Goal: Information Seeking & Learning: Learn about a topic

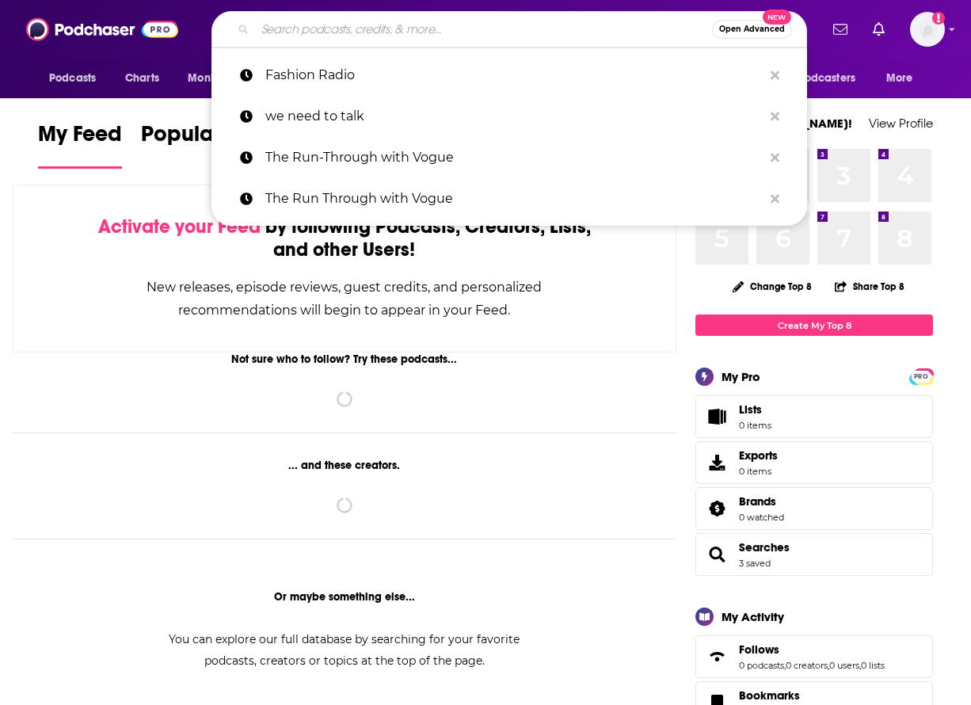
click at [351, 22] on input "Search podcasts, credits, & more..." at bounding box center [483, 29] width 457 height 25
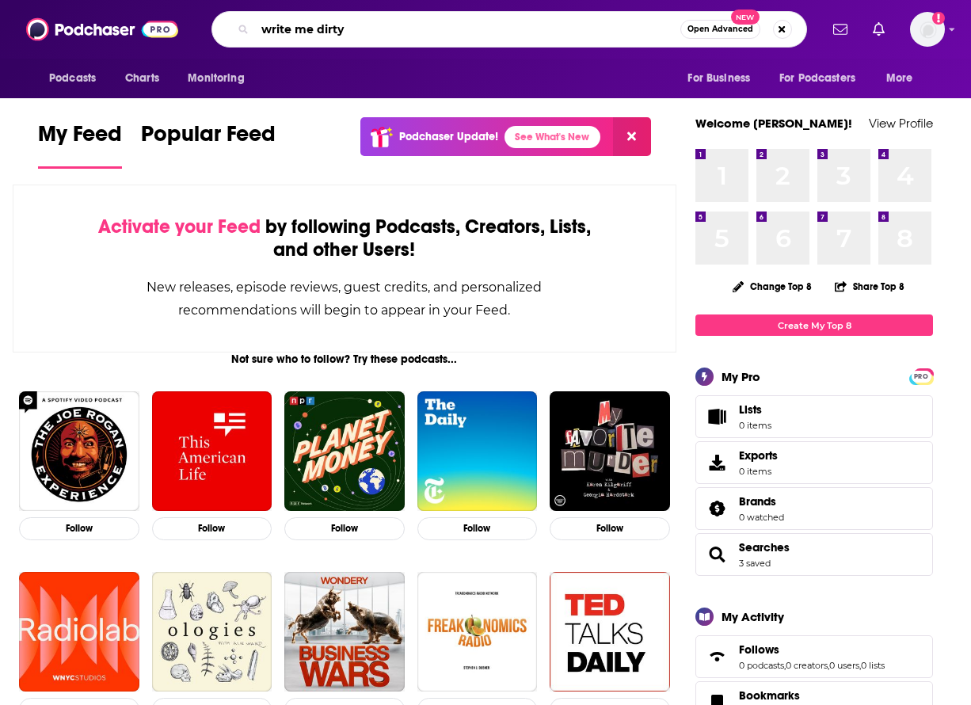
type input "write me dirty"
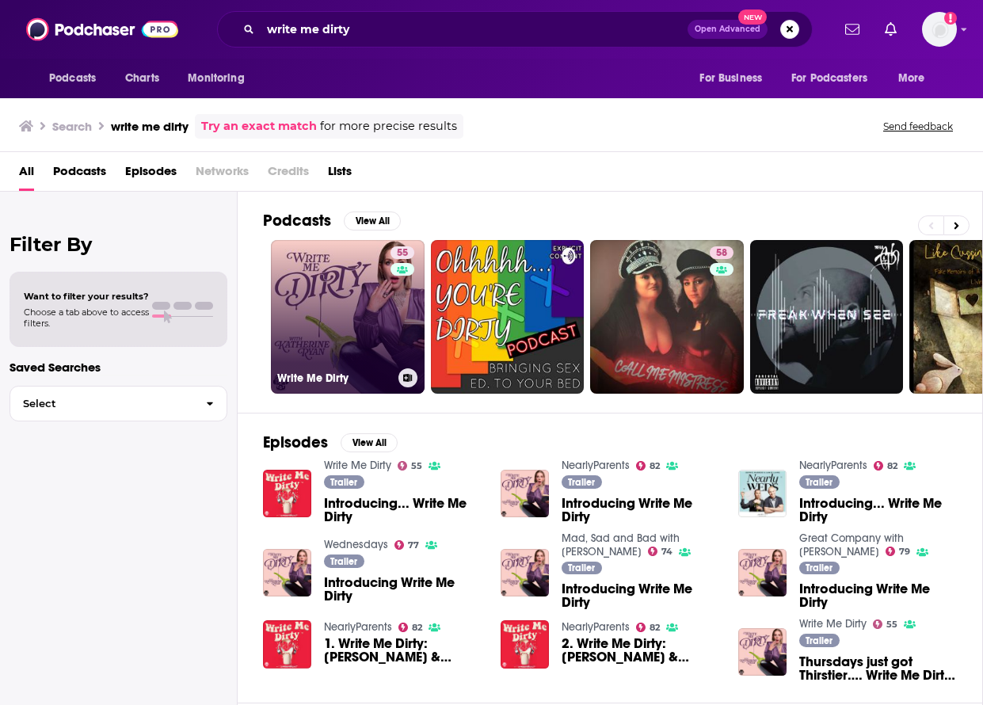
click at [378, 359] on link "55 Write Me Dirty" at bounding box center [348, 317] width 154 height 154
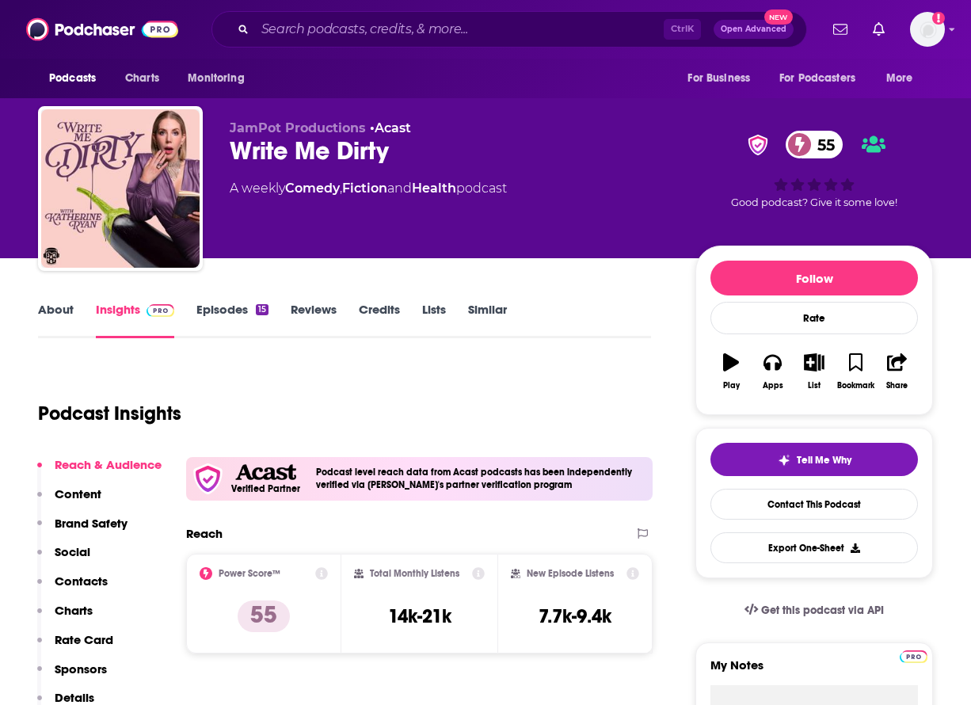
click at [251, 314] on link "Episodes 15" at bounding box center [232, 320] width 72 height 36
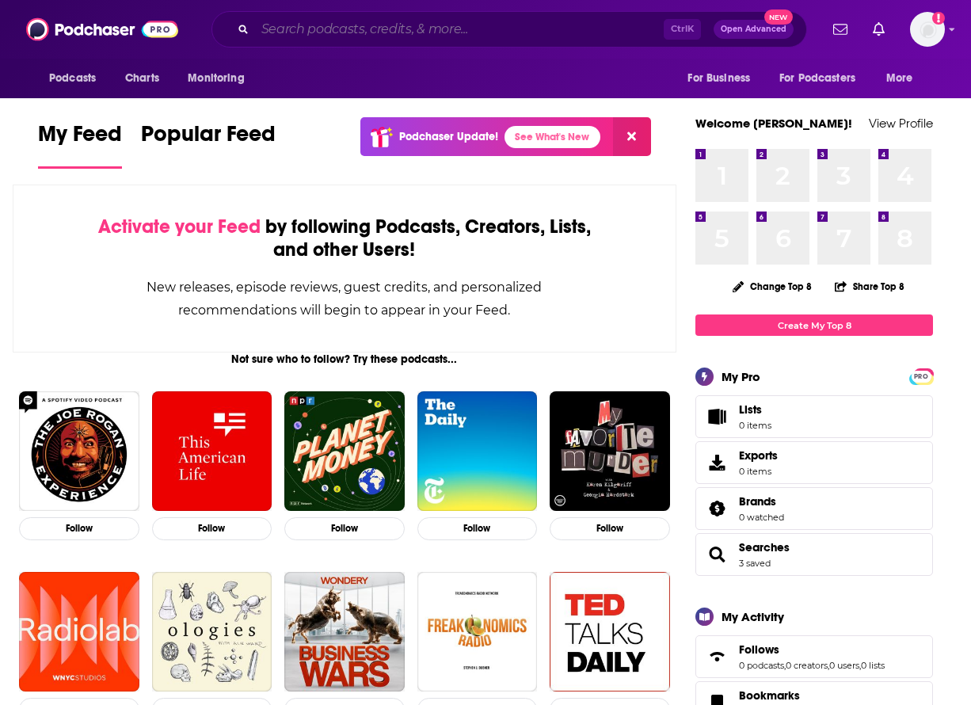
drag, startPoint x: 298, startPoint y: 19, endPoint x: 283, endPoint y: 3, distance: 22.4
click at [296, 17] on input "Search podcasts, credits, & more..." at bounding box center [459, 29] width 409 height 25
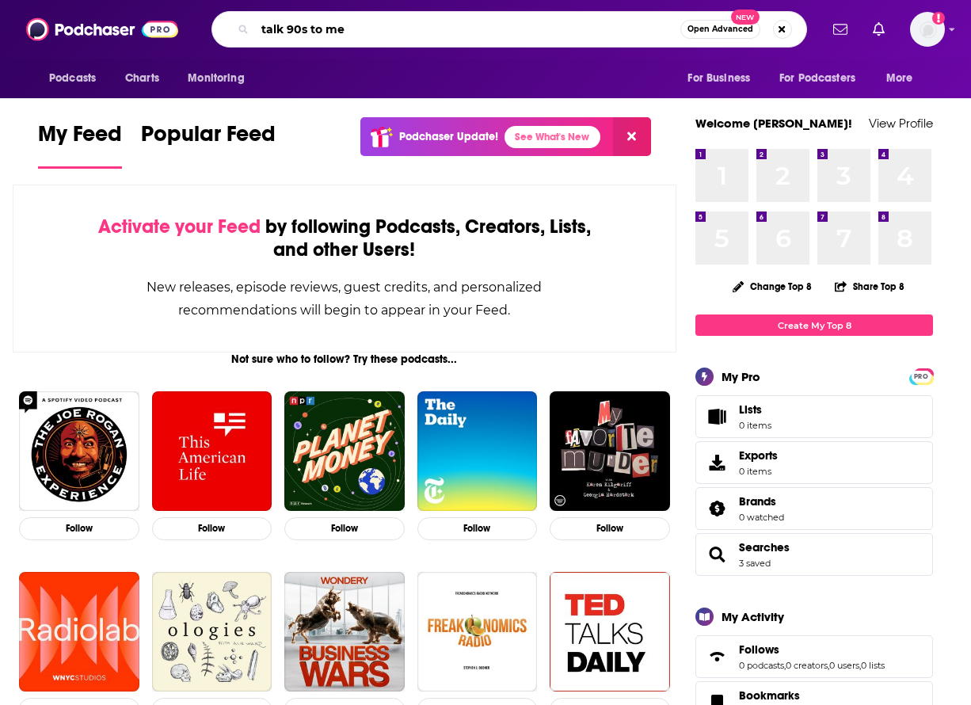
type input "talk 90s to me"
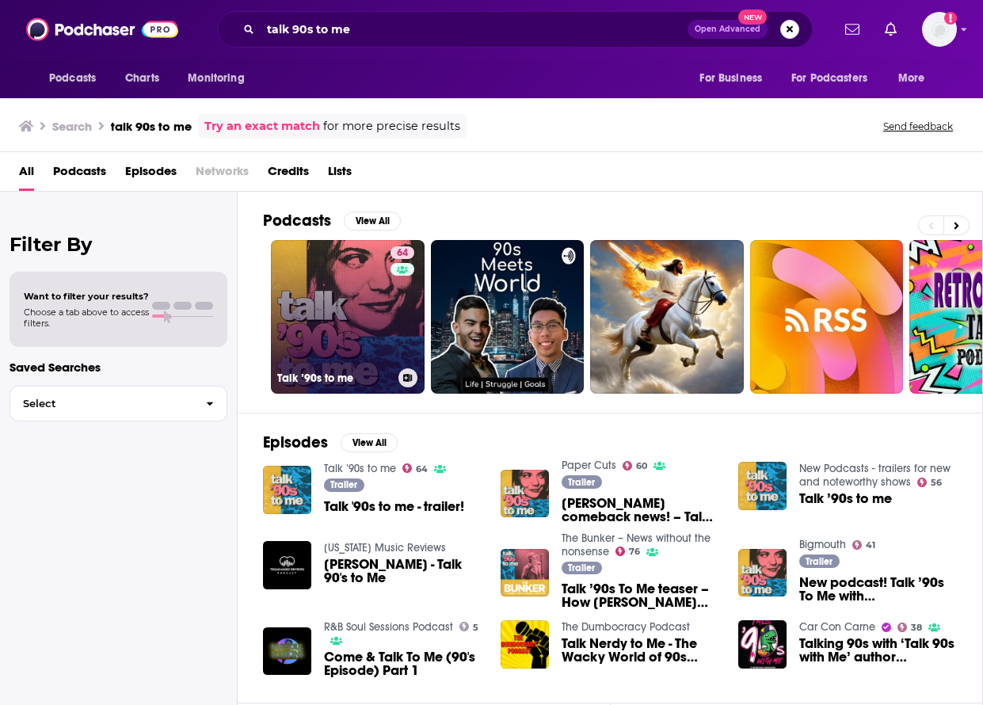
click at [382, 283] on link "64 Talk ’90s to me" at bounding box center [348, 317] width 154 height 154
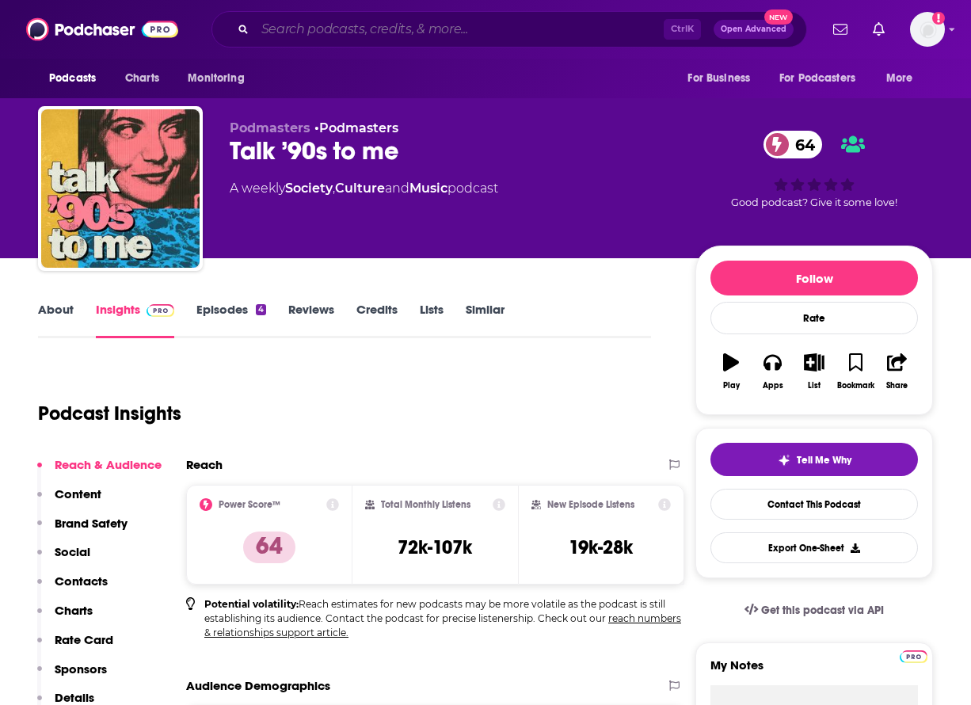
click at [382, 38] on input "Search podcasts, credits, & more..." at bounding box center [459, 29] width 409 height 25
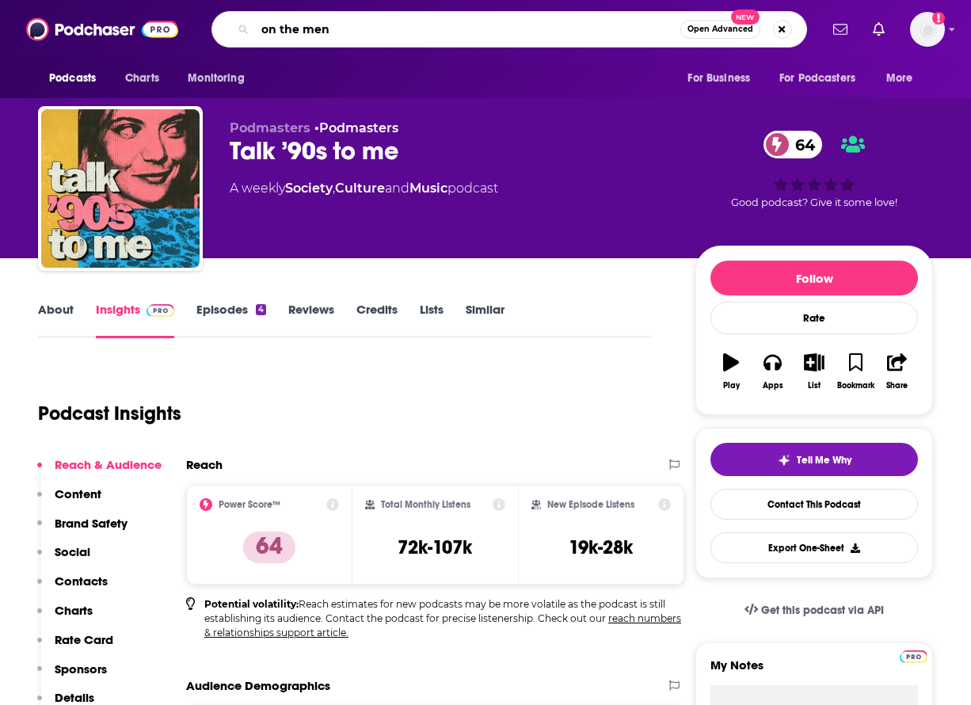
type input "on the mend"
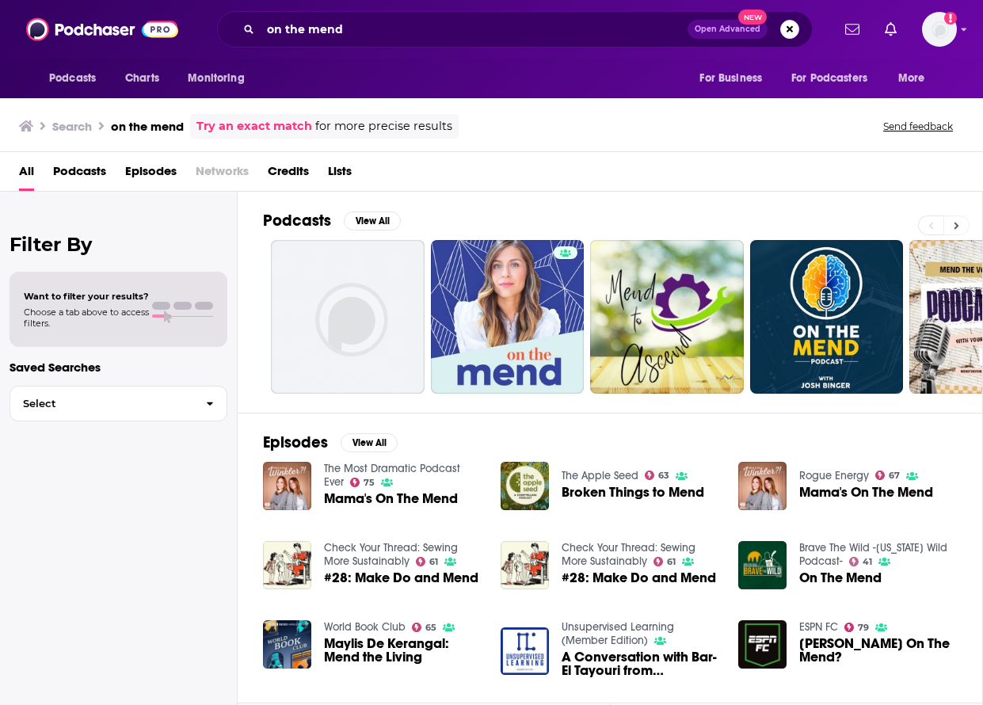
click at [952, 227] on button at bounding box center [956, 225] width 26 height 20
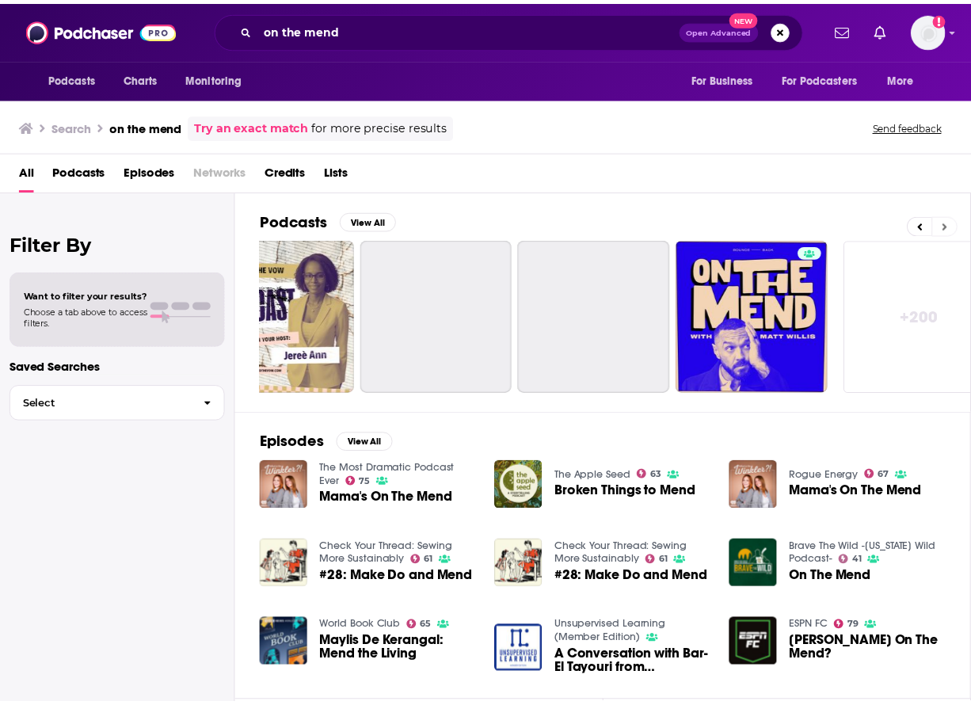
scroll to position [0, 719]
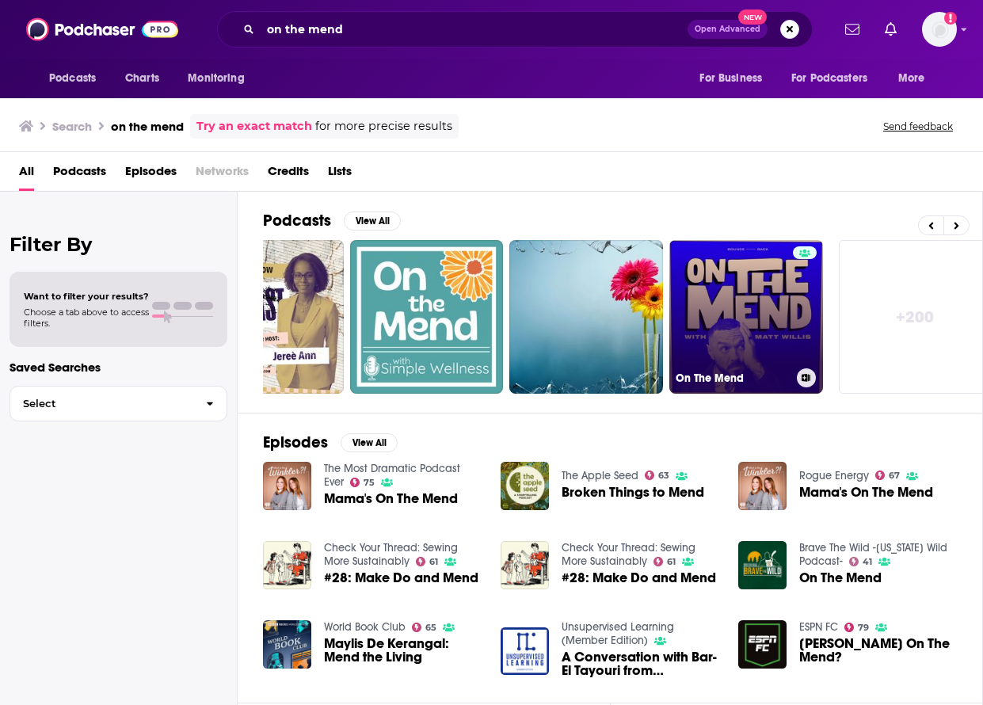
click at [739, 326] on link "On The Mend" at bounding box center [746, 317] width 154 height 154
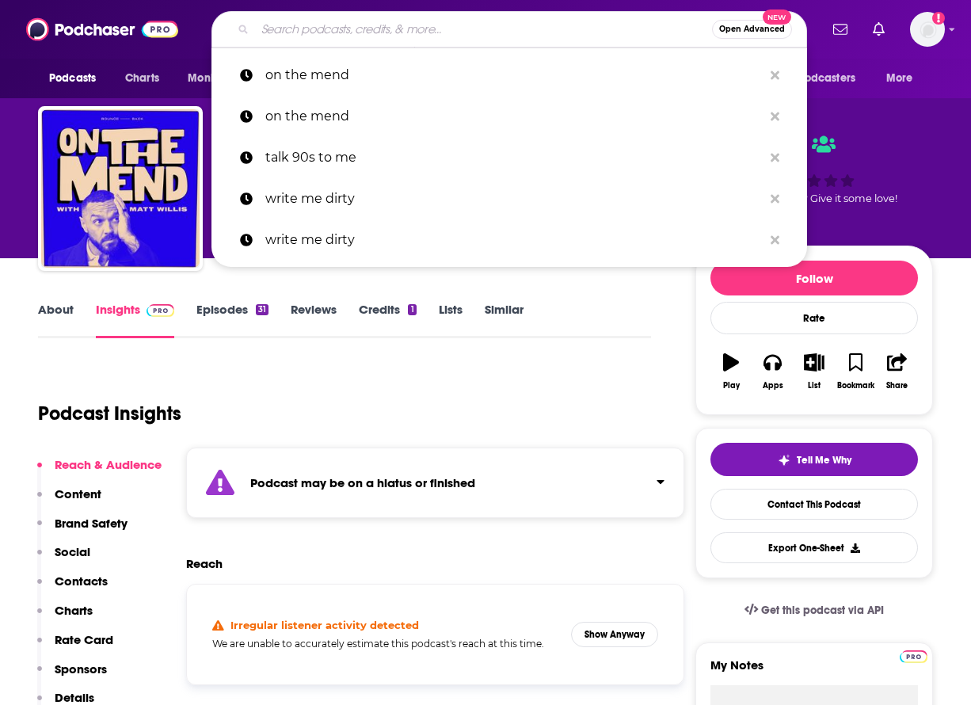
click at [306, 31] on input "Search podcasts, credits, & more..." at bounding box center [483, 29] width 457 height 25
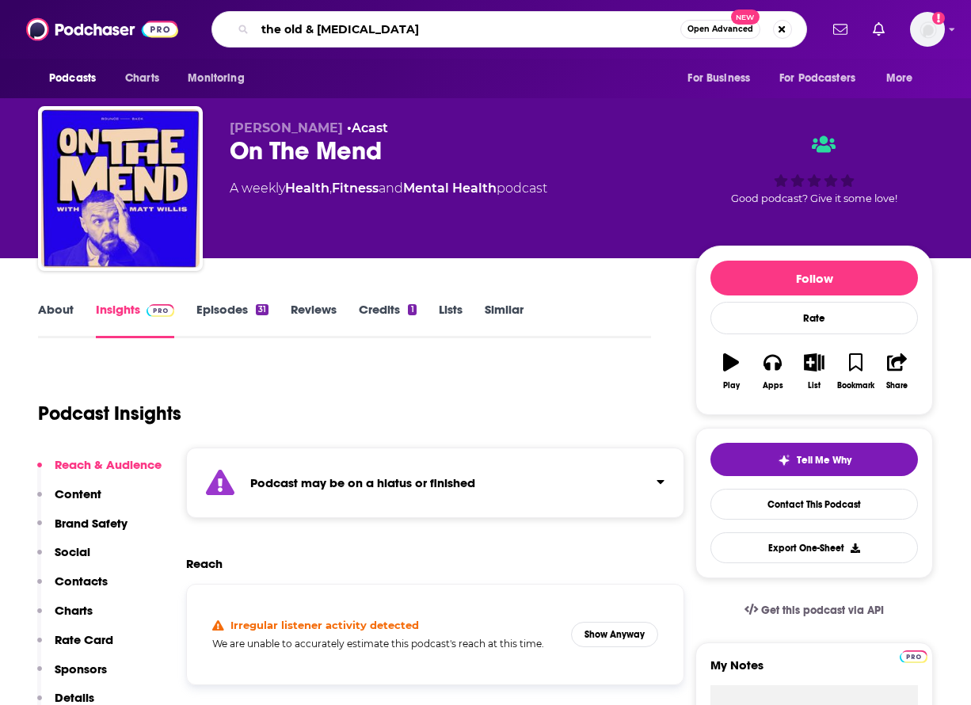
type input "the old & bald"
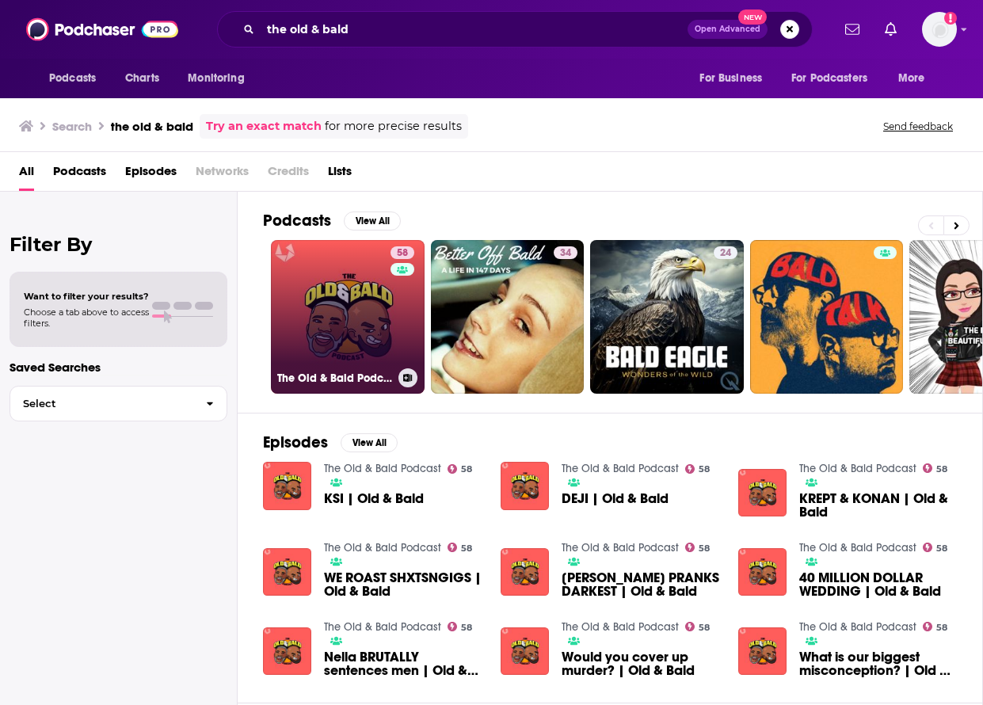
click at [369, 296] on link "58 The Old & Bald Podcast" at bounding box center [348, 317] width 154 height 154
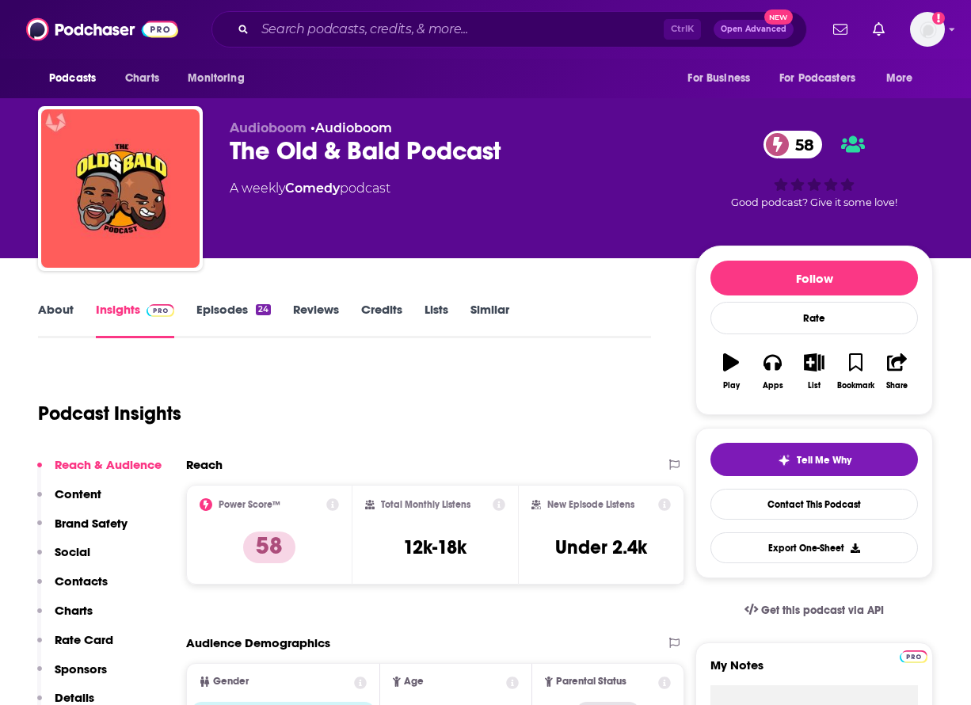
click at [50, 309] on link "About" at bounding box center [56, 320] width 36 height 36
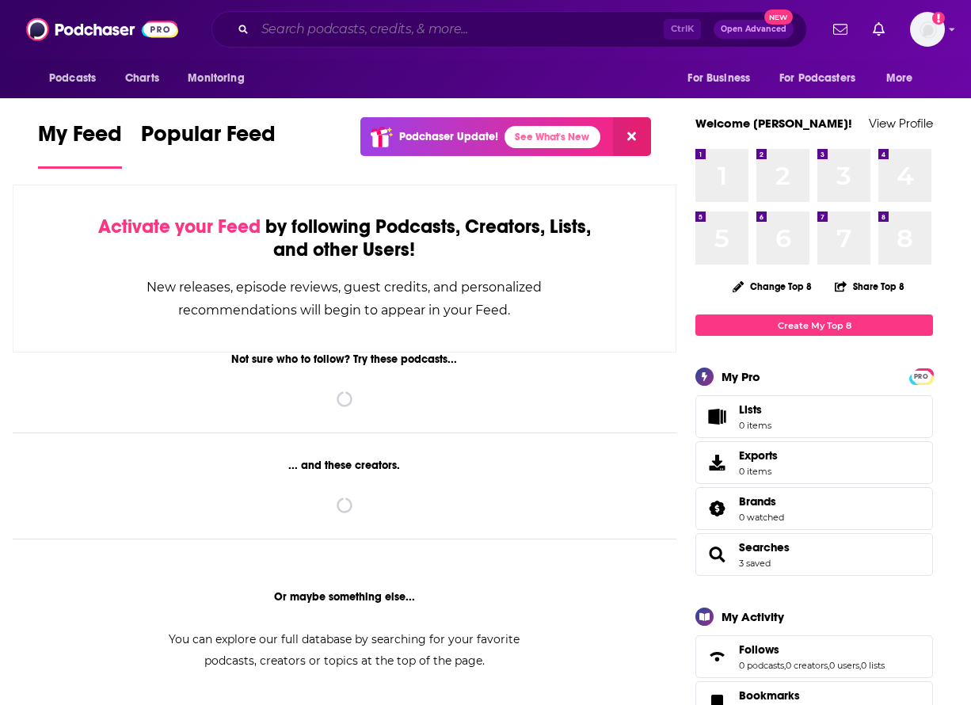
click at [329, 17] on input "Search podcasts, credits, & more..." at bounding box center [459, 29] width 409 height 25
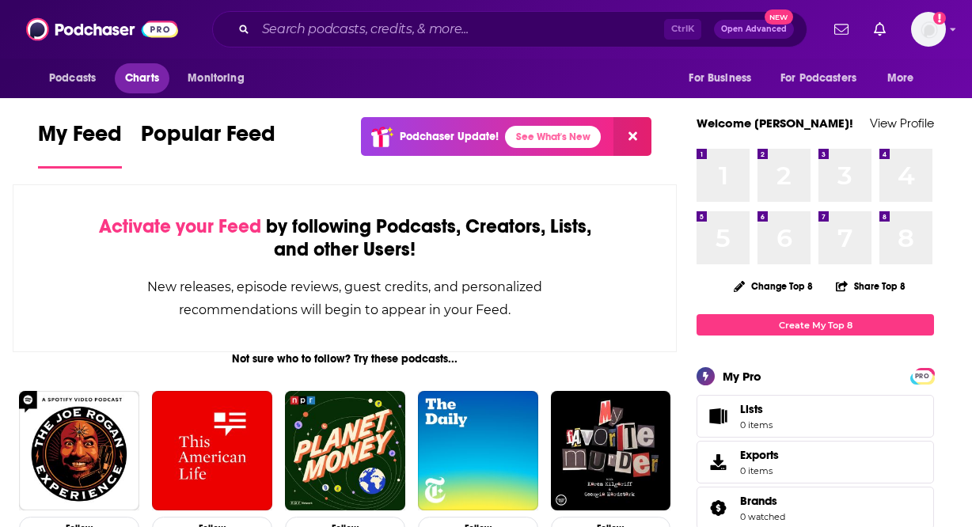
click at [155, 83] on span "Charts" at bounding box center [142, 78] width 34 height 22
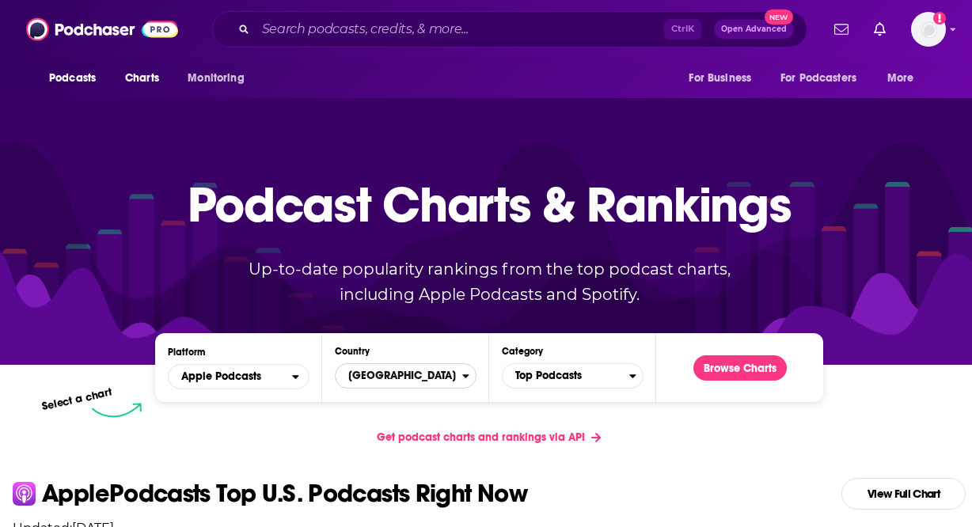
click at [380, 373] on span "[GEOGRAPHIC_DATA]" at bounding box center [399, 376] width 127 height 27
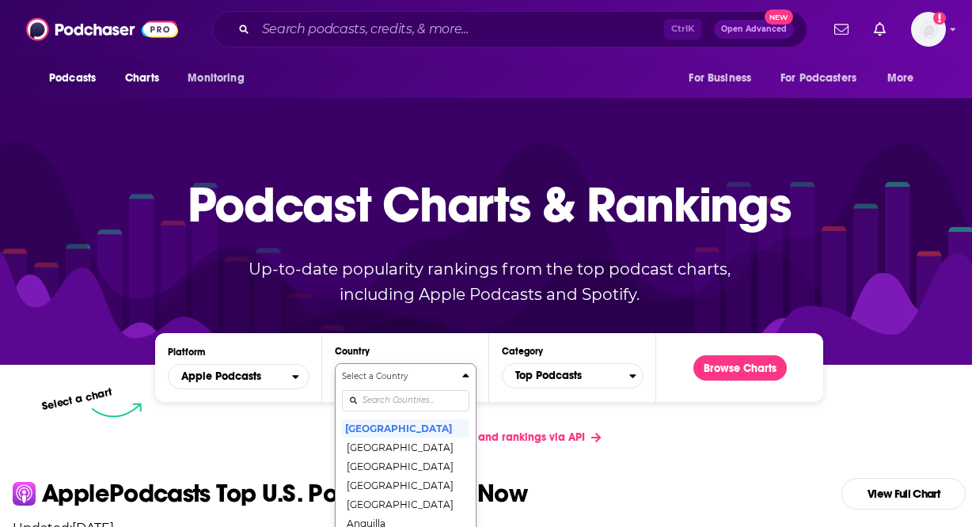
click at [385, 392] on div "Select a Country [GEOGRAPHIC_DATA] [GEOGRAPHIC_DATA] [GEOGRAPHIC_DATA] [GEOGRAP…" at bounding box center [405, 454] width 127 height 167
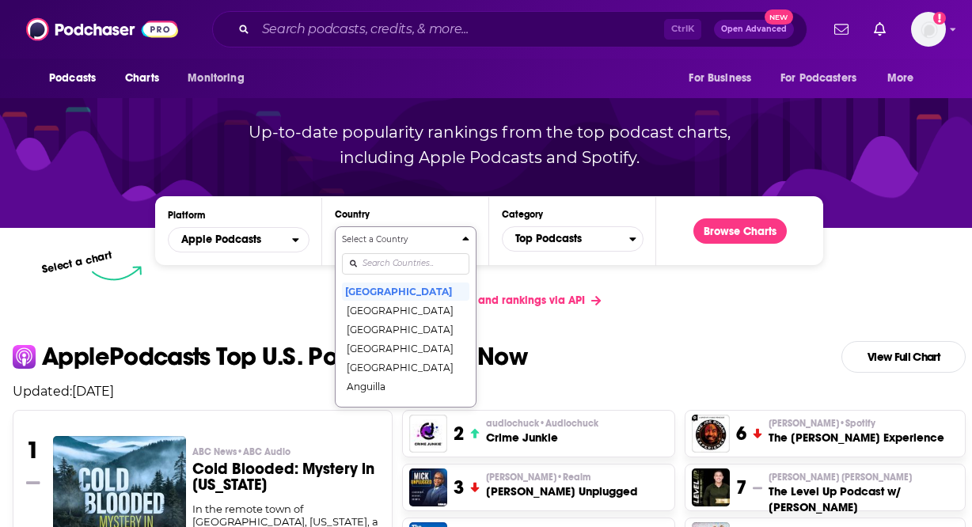
click at [382, 263] on input "Countries" at bounding box center [405, 263] width 127 height 21
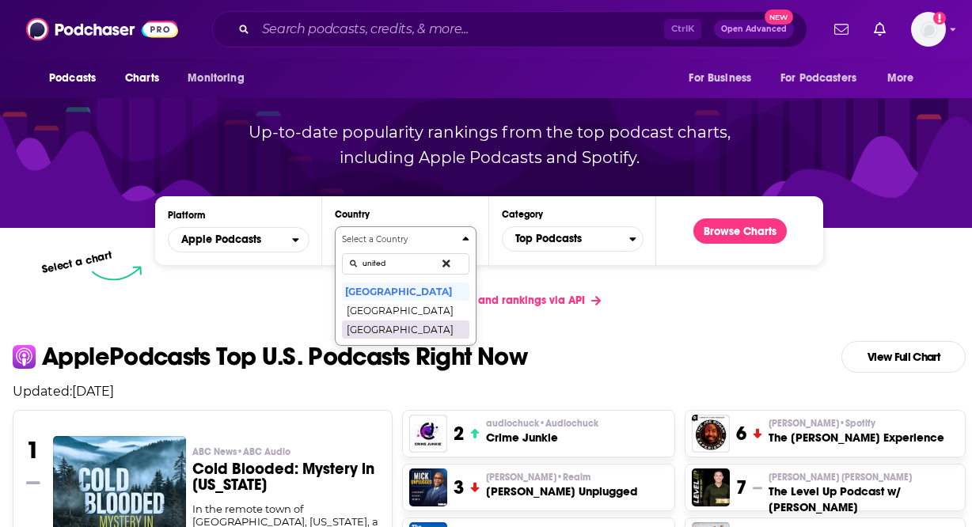
type input "united"
click at [387, 329] on button "[GEOGRAPHIC_DATA]" at bounding box center [405, 329] width 127 height 19
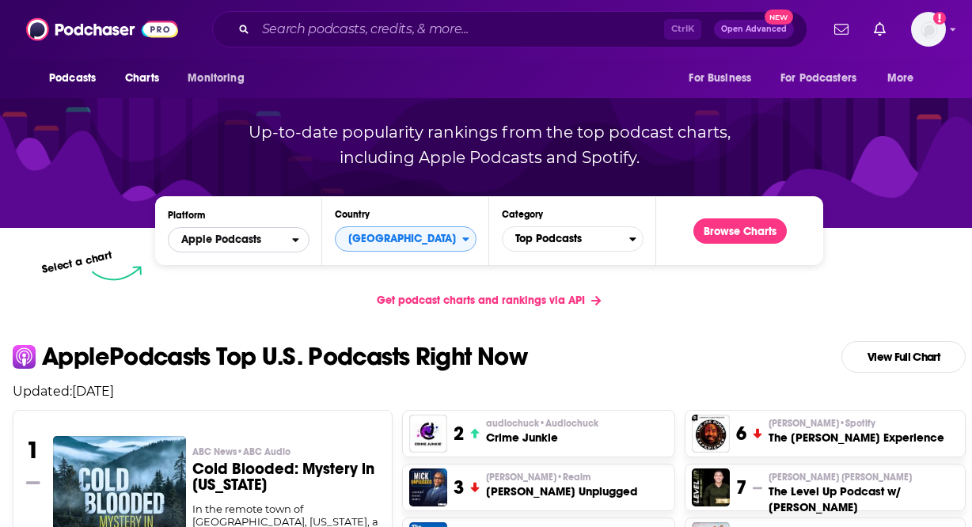
click at [197, 235] on span "Apple Podcasts" at bounding box center [221, 239] width 80 height 11
click at [774, 230] on button "Browse Charts" at bounding box center [740, 231] width 93 height 25
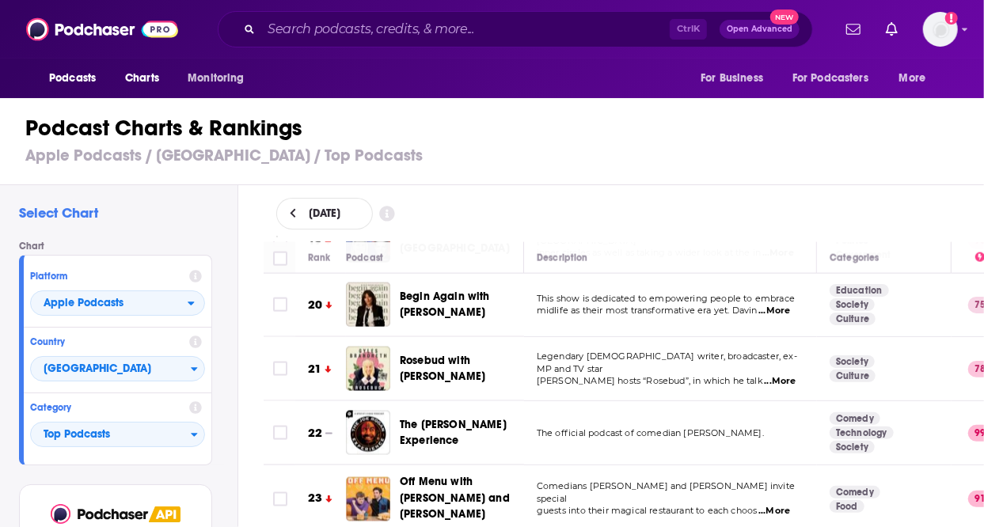
scroll to position [1267, 0]
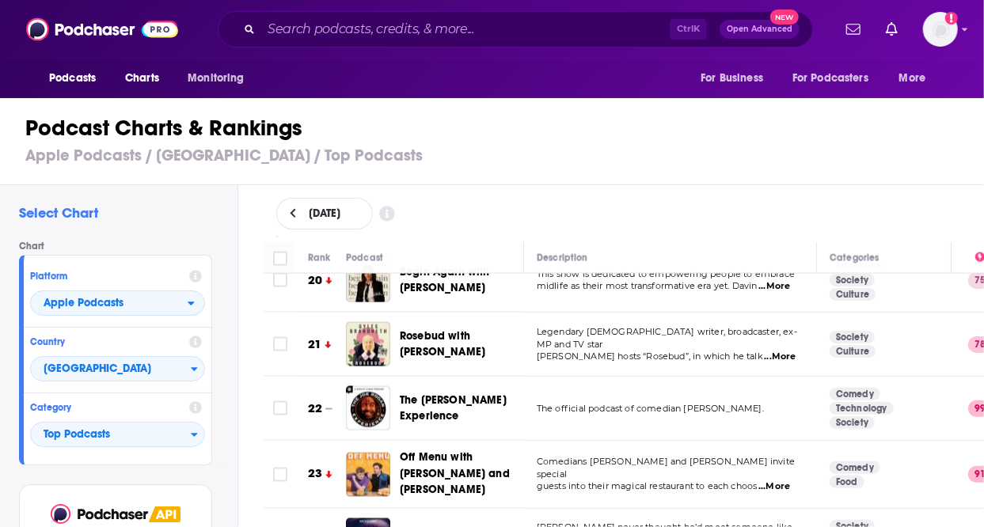
click at [780, 351] on span "...More" at bounding box center [781, 357] width 32 height 13
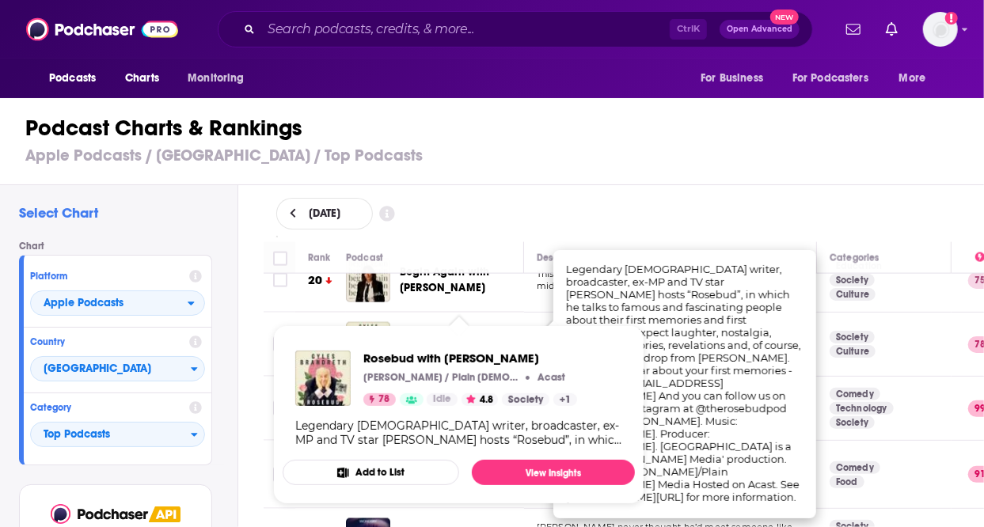
click at [408, 329] on span "Rosebud with Gyles Brandreth" at bounding box center [443, 343] width 86 height 29
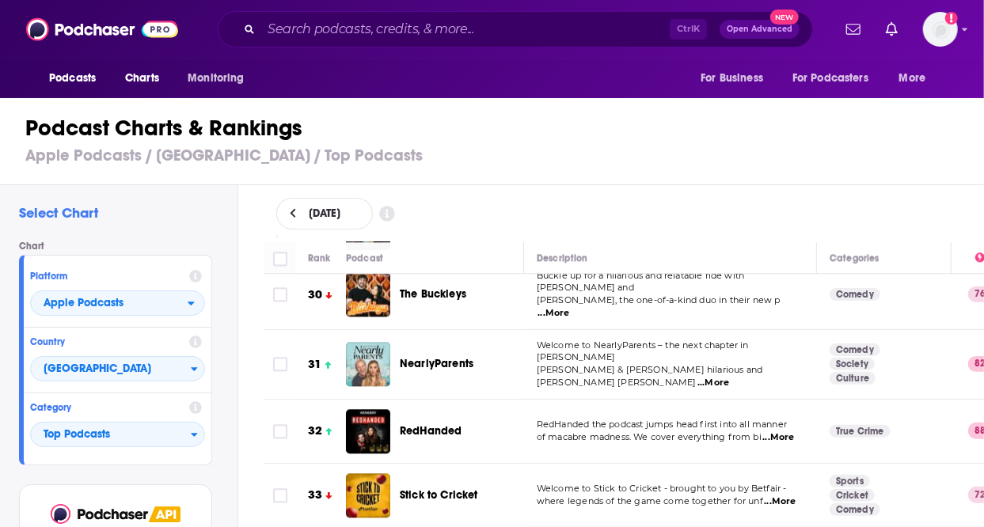
scroll to position [1979, 0]
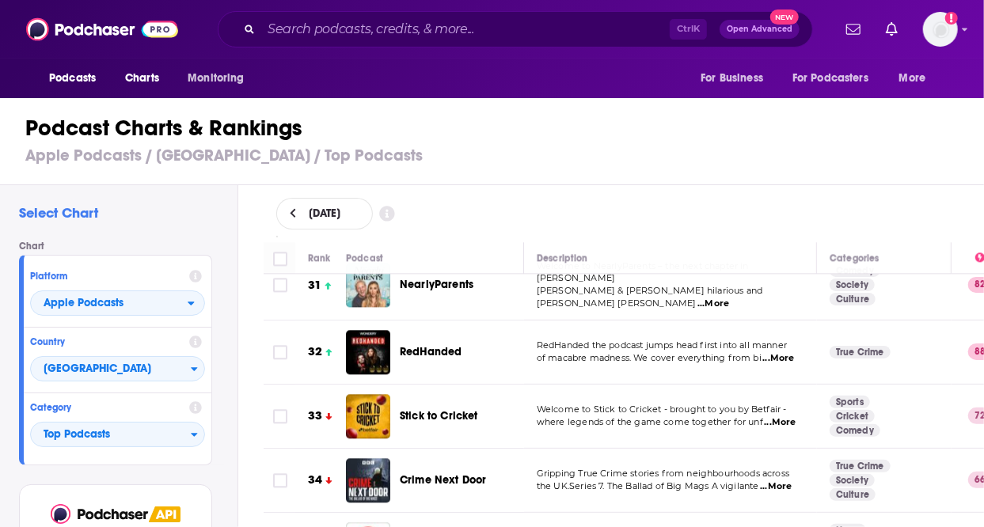
click at [781, 352] on span "...More" at bounding box center [779, 358] width 32 height 13
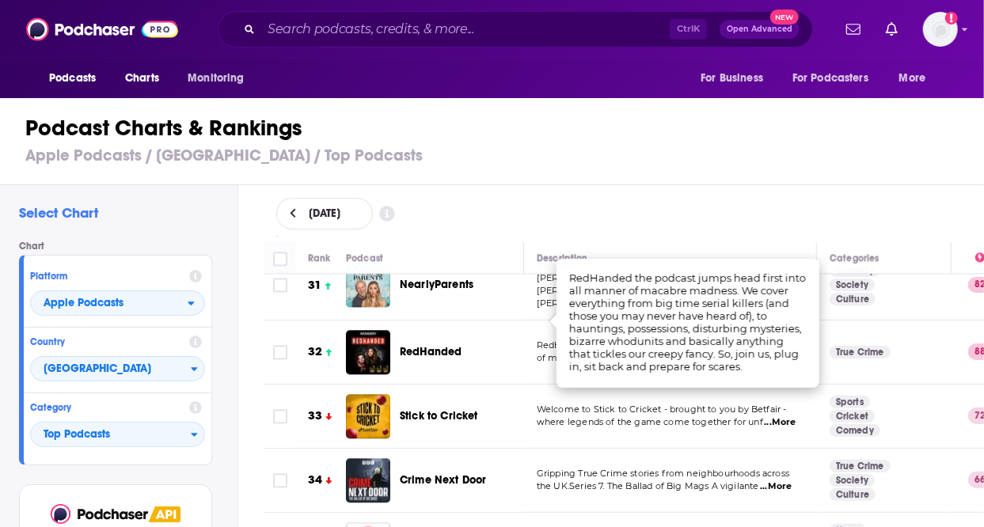
click at [584, 171] on div "Podcast Charts & Rankings Apple Podcasts / United Kingdom / Top Podcasts" at bounding box center [499, 140] width 998 height 90
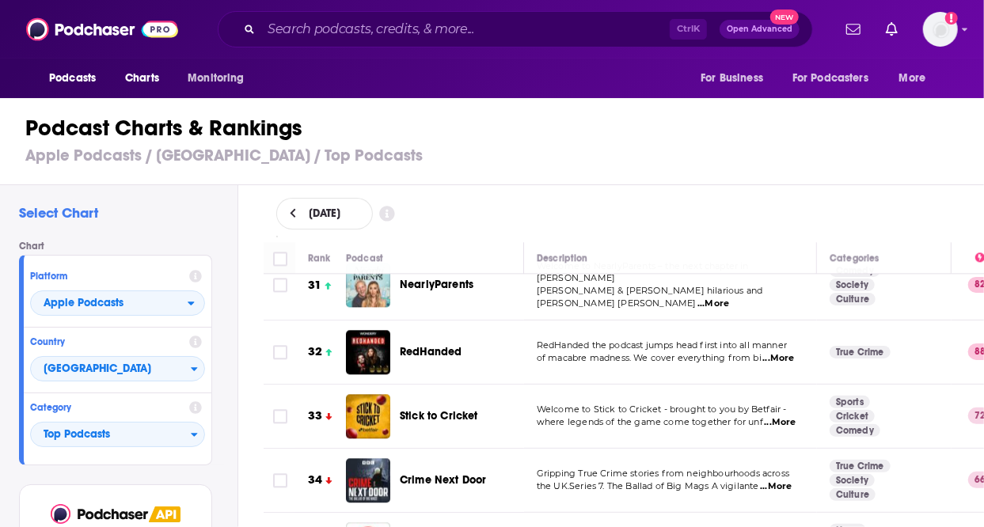
scroll to position [2138, 0]
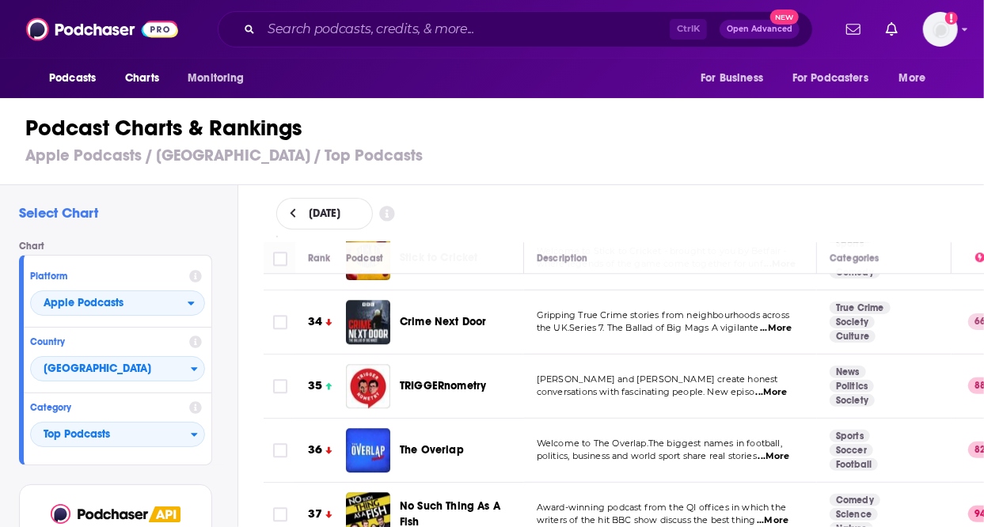
click at [788, 386] on span "...More" at bounding box center [772, 392] width 32 height 13
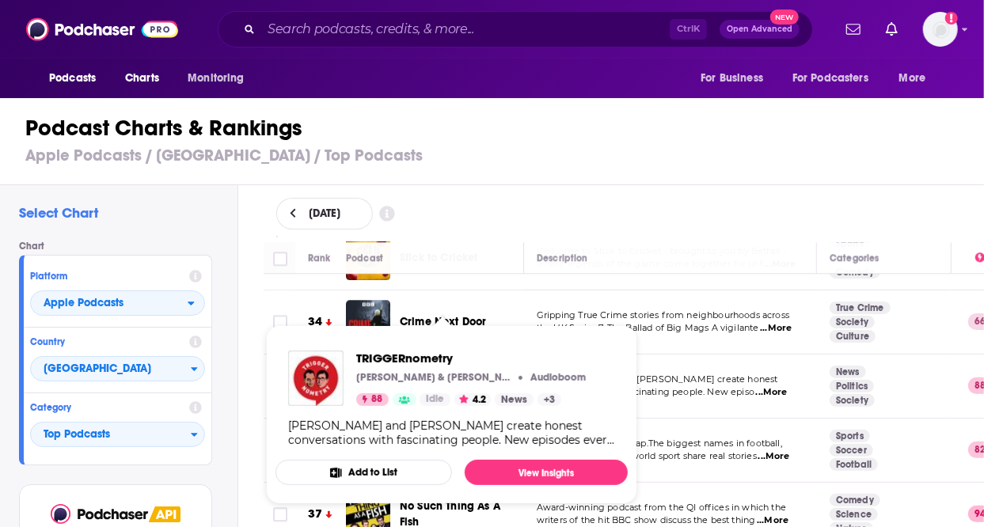
click at [420, 344] on div "TRIGGERnometry Konstantin Kisin & Francis Foster Audioboom 88 Idle 4.2 News + 3…" at bounding box center [452, 399] width 352 height 122
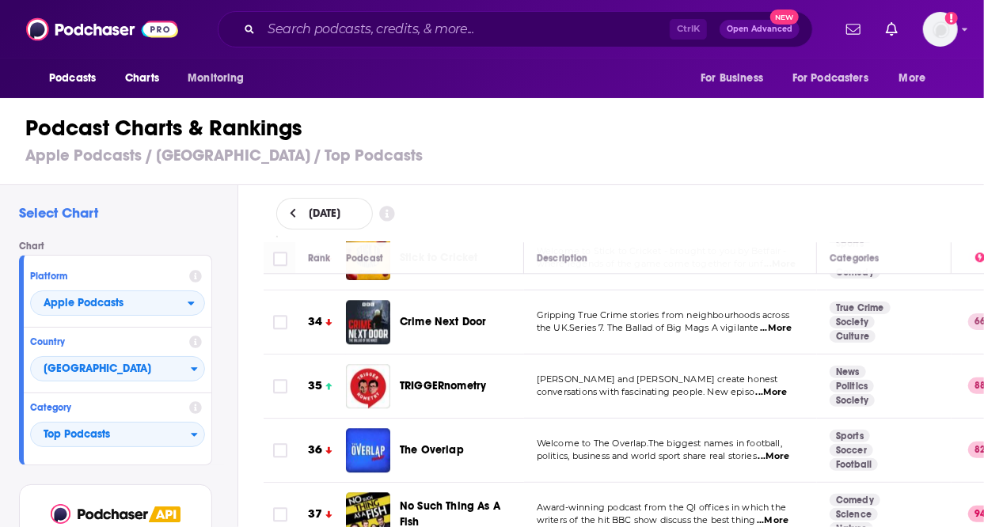
click at [234, 309] on div "Select Chart Chart Platform Apple Podcasts Country United Kingdom Category Top …" at bounding box center [119, 400] width 238 height 431
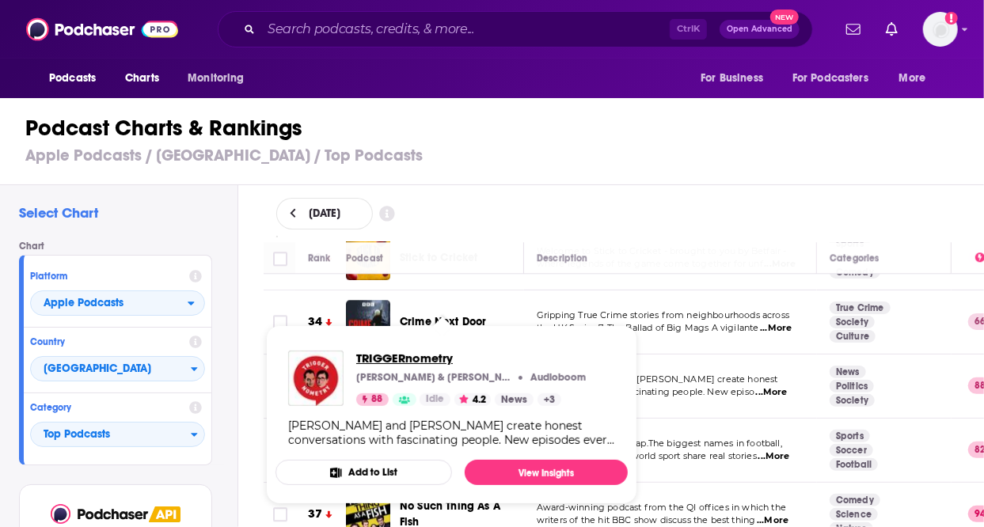
click at [447, 351] on span "TRIGGERnometry" at bounding box center [471, 358] width 230 height 15
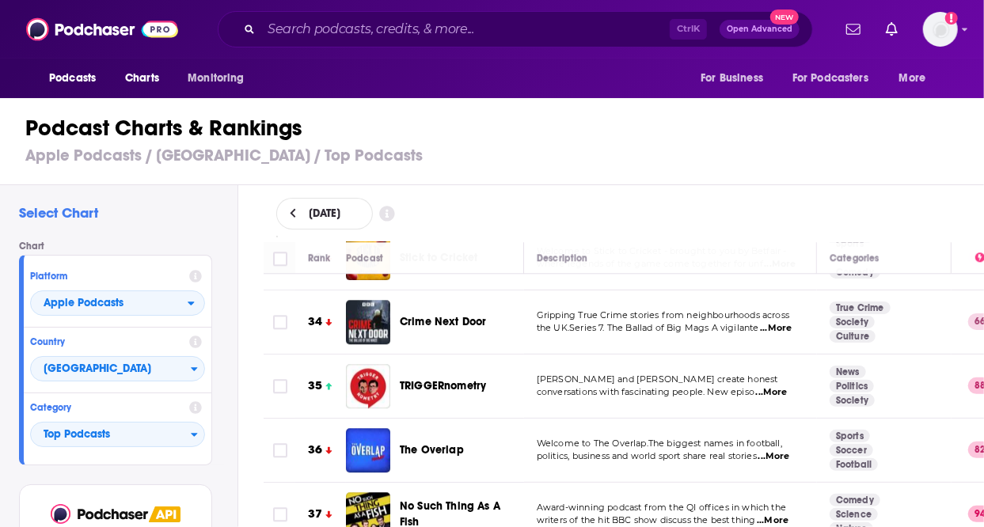
scroll to position [2296, 0]
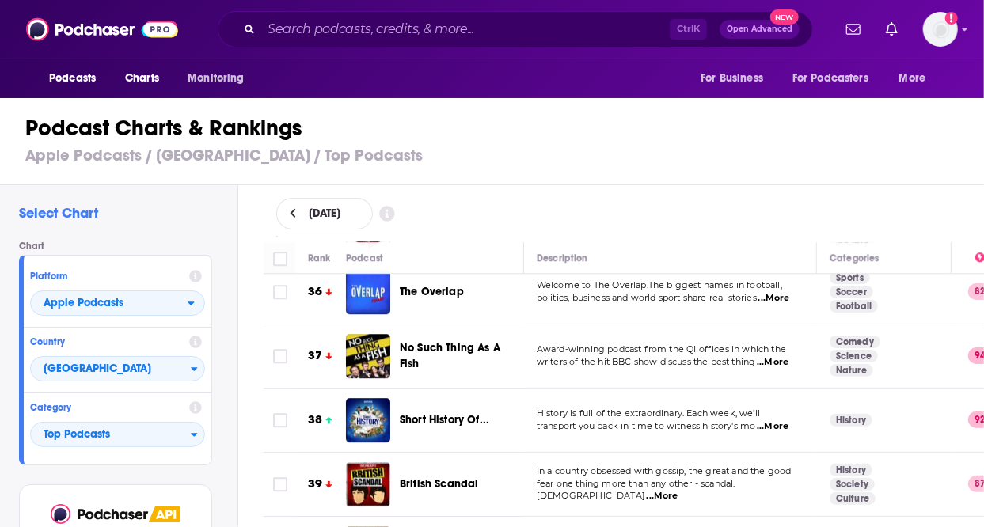
click at [778, 356] on span "...More" at bounding box center [773, 362] width 32 height 13
click at [745, 188] on div "August 12, 2025" at bounding box center [624, 213] width 747 height 57
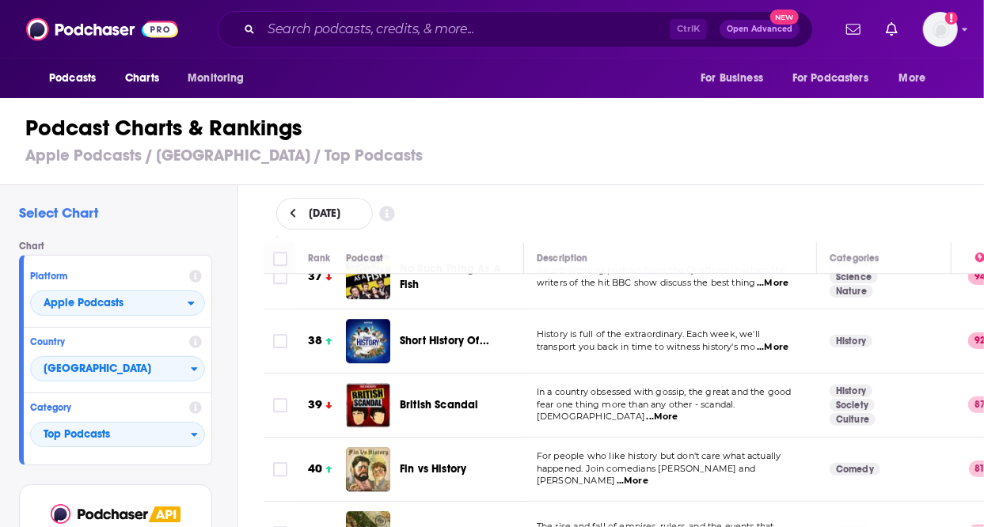
click at [679, 411] on span "...More" at bounding box center [663, 417] width 32 height 13
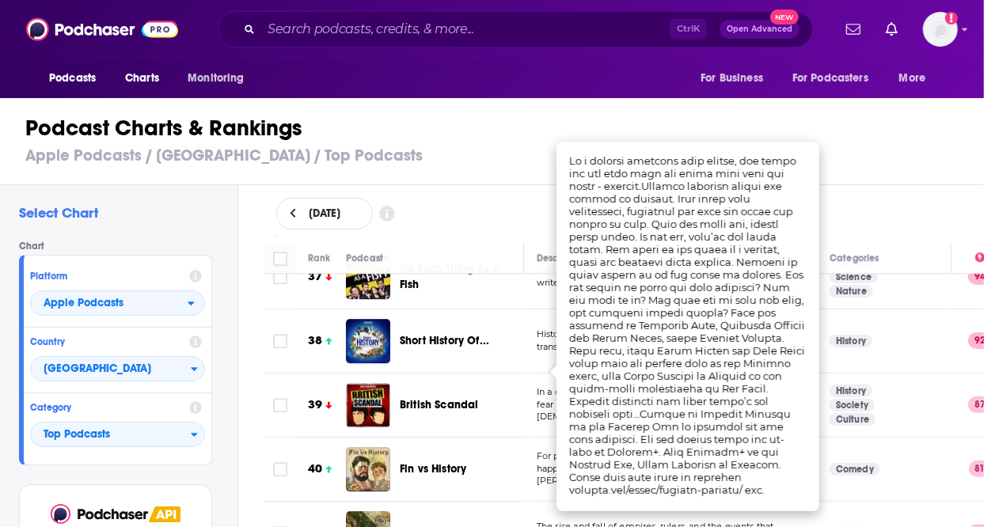
click at [230, 416] on div "Select Chart Chart Platform Apple Podcasts Country United Kingdom Category Top …" at bounding box center [119, 400] width 238 height 431
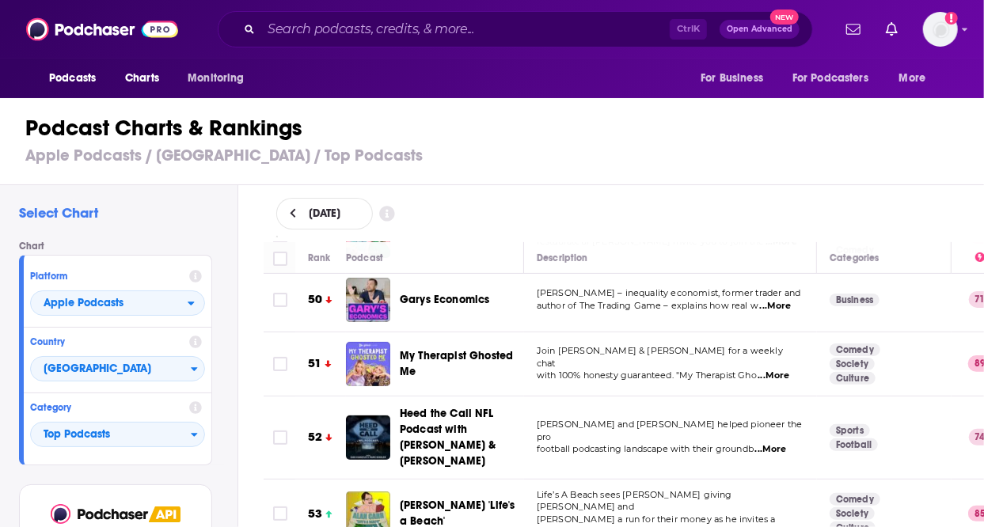
scroll to position [3167, 0]
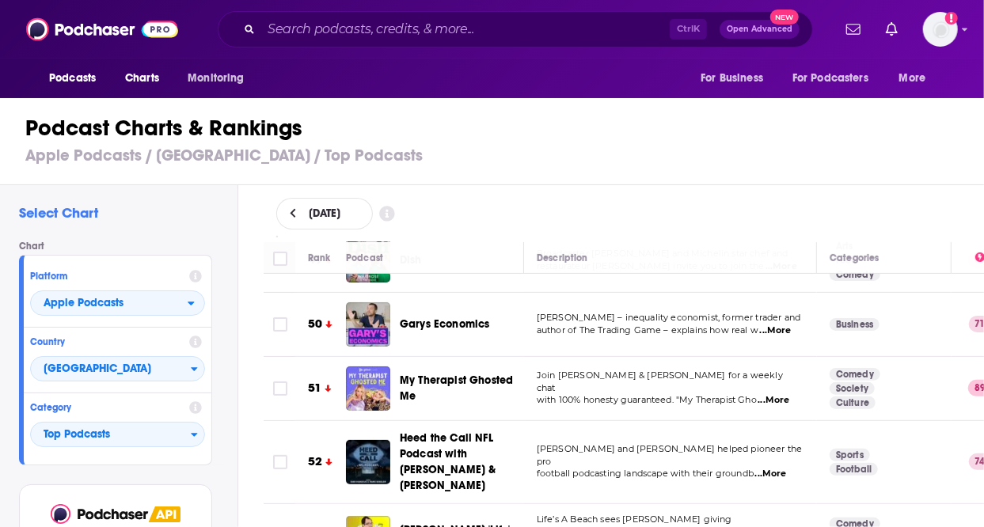
click at [774, 394] on span "...More" at bounding box center [774, 400] width 32 height 13
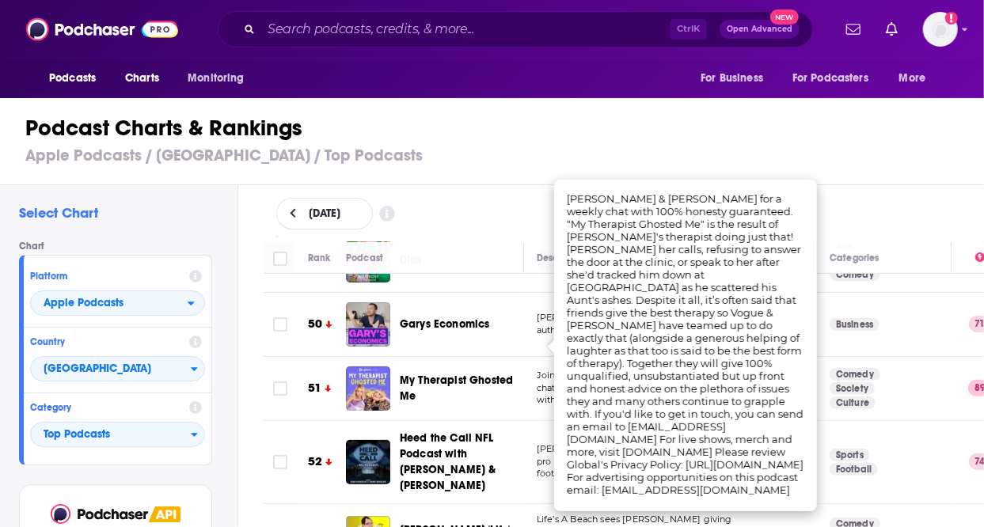
click at [229, 358] on div "Select Chart Chart Platform Apple Podcasts Country United Kingdom Category Top …" at bounding box center [119, 400] width 238 height 431
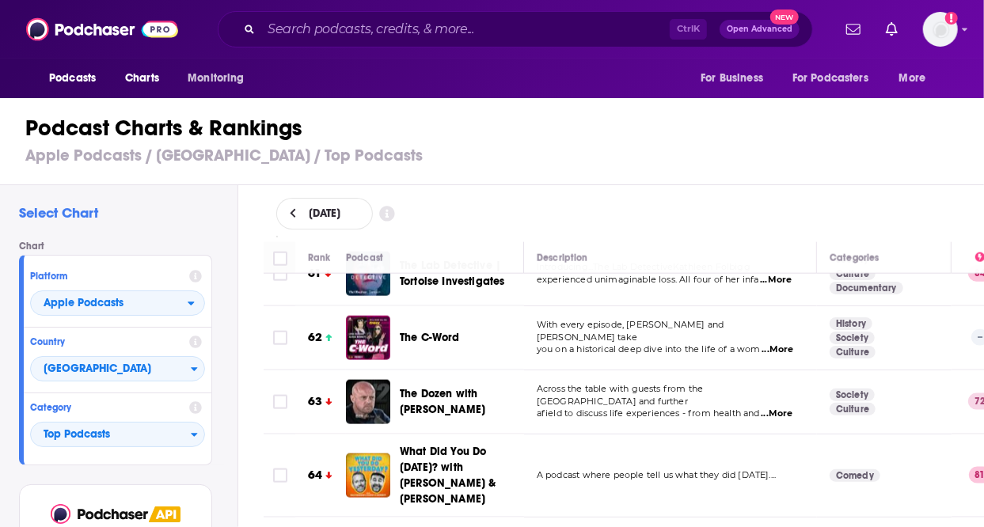
scroll to position [3879, 0]
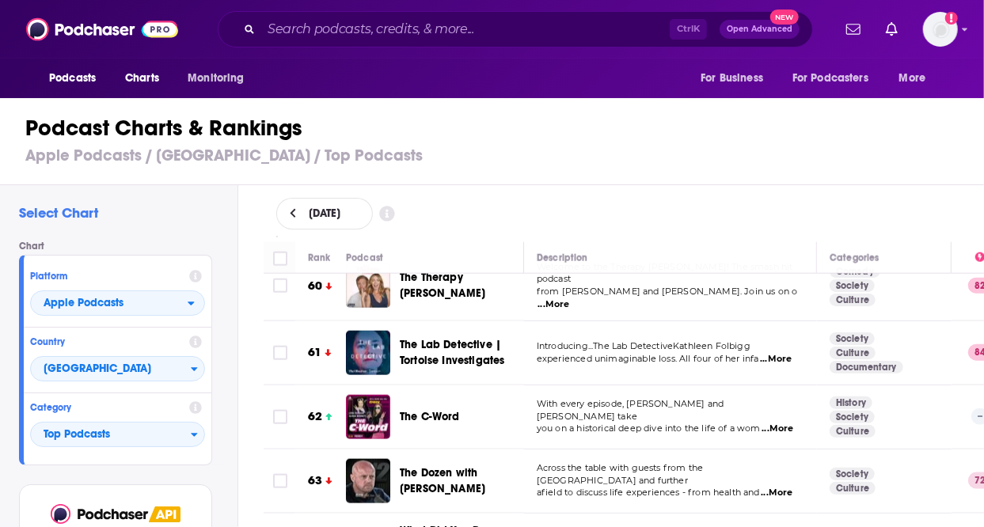
click at [781, 423] on span "...More" at bounding box center [778, 429] width 32 height 13
click at [230, 388] on div "Select Chart Chart Platform Apple Podcasts Country United Kingdom Category Top …" at bounding box center [119, 400] width 238 height 431
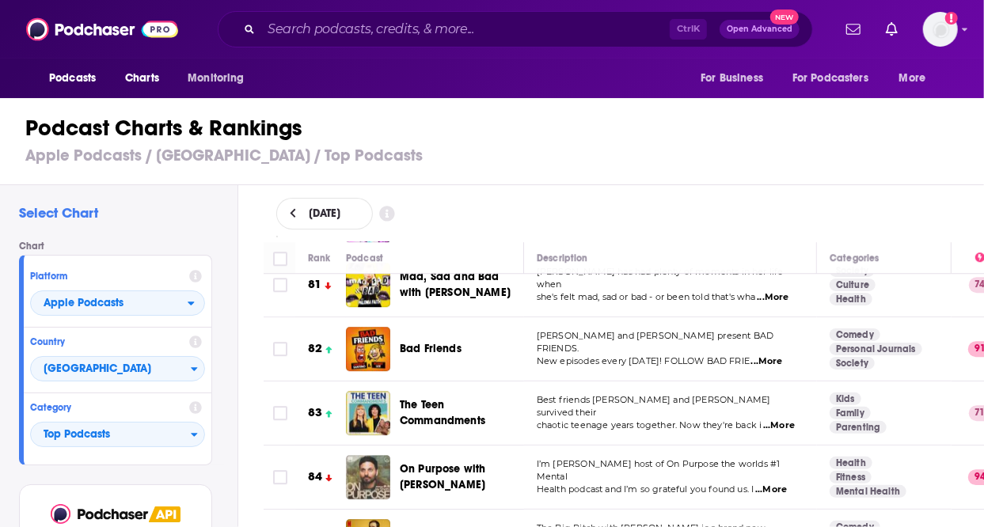
scroll to position [5225, 0]
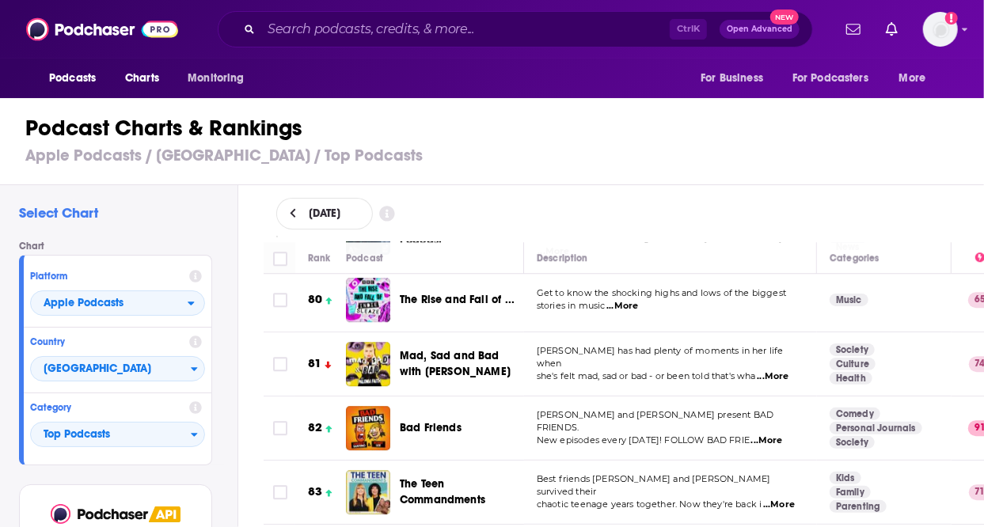
click at [788, 499] on span "...More" at bounding box center [779, 505] width 32 height 13
click at [227, 437] on div "Select Chart Chart Platform Apple Podcasts Country United Kingdom Category Top …" at bounding box center [119, 400] width 238 height 431
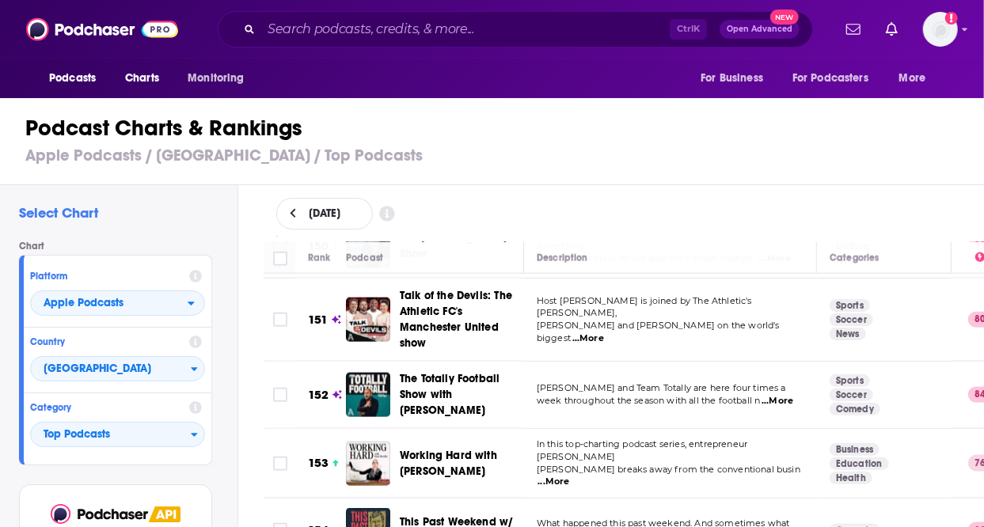
scroll to position [9817, 0]
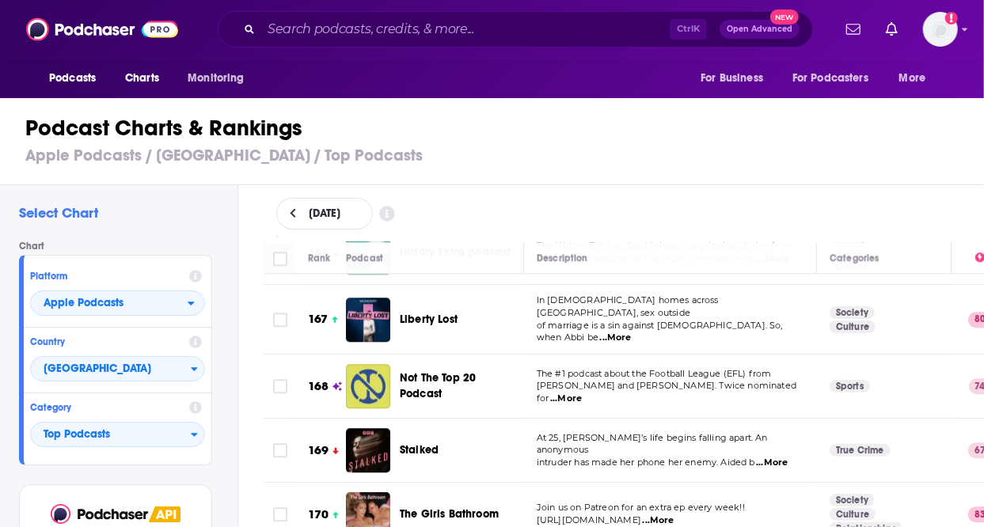
scroll to position [10926, 0]
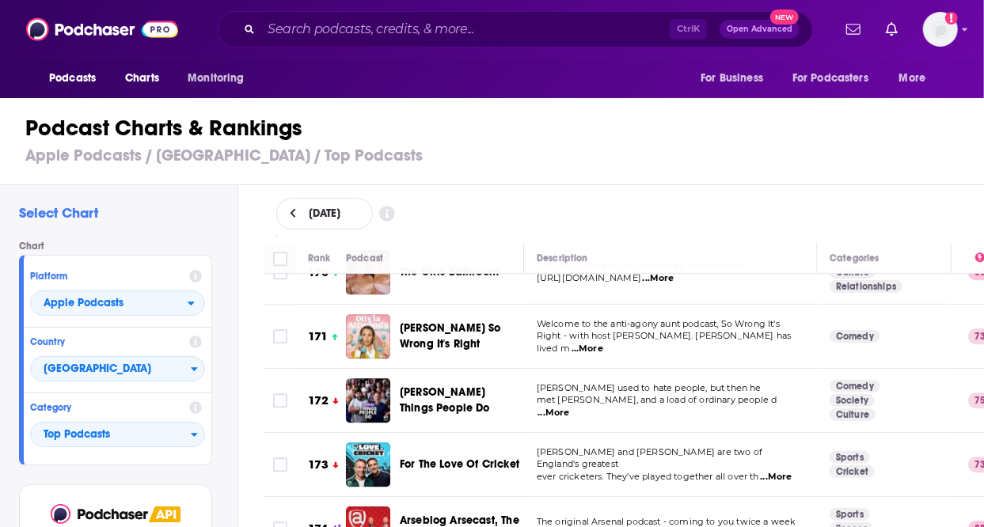
scroll to position [11163, 0]
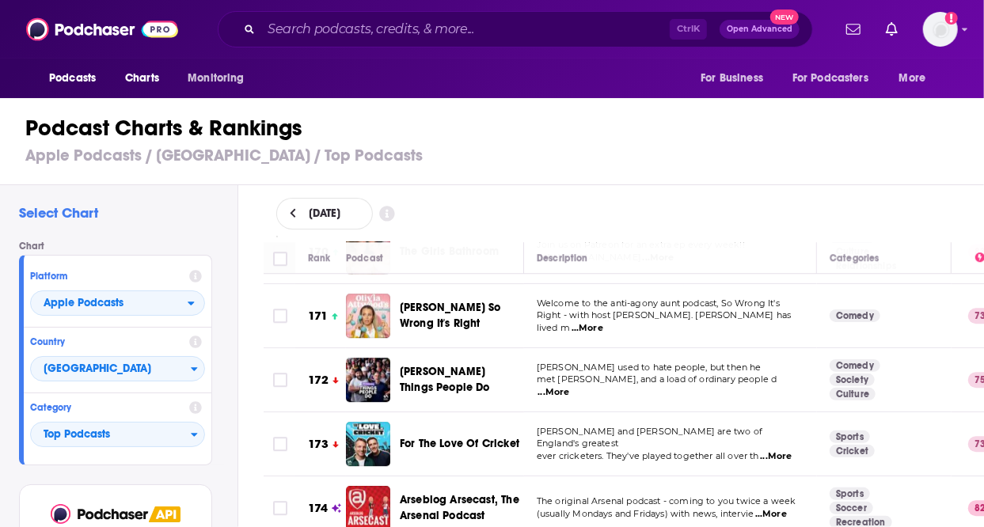
click at [770, 508] on span "...More" at bounding box center [771, 514] width 32 height 13
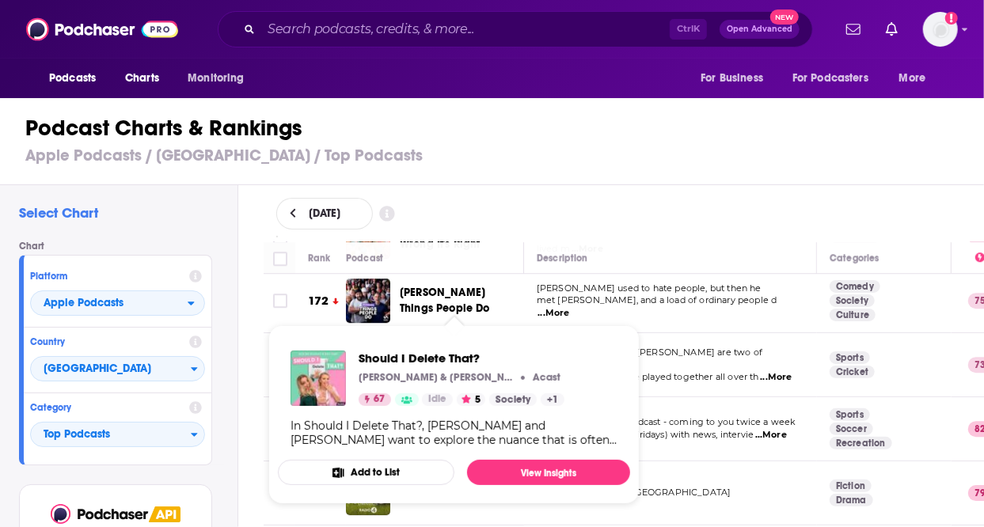
click at [485, 349] on div "Should I Delete That? Alex Light & Em Clarkson Acast 67 Idle 5 Society + 1 In S…" at bounding box center [454, 399] width 352 height 122
click at [434, 345] on div "Should I Delete That? Alex Light & Em Clarkson Acast 67 Idle 5 Society + 1 In S…" at bounding box center [454, 399] width 352 height 122
click at [434, 358] on span "Should I Delete That?" at bounding box center [462, 358] width 206 height 15
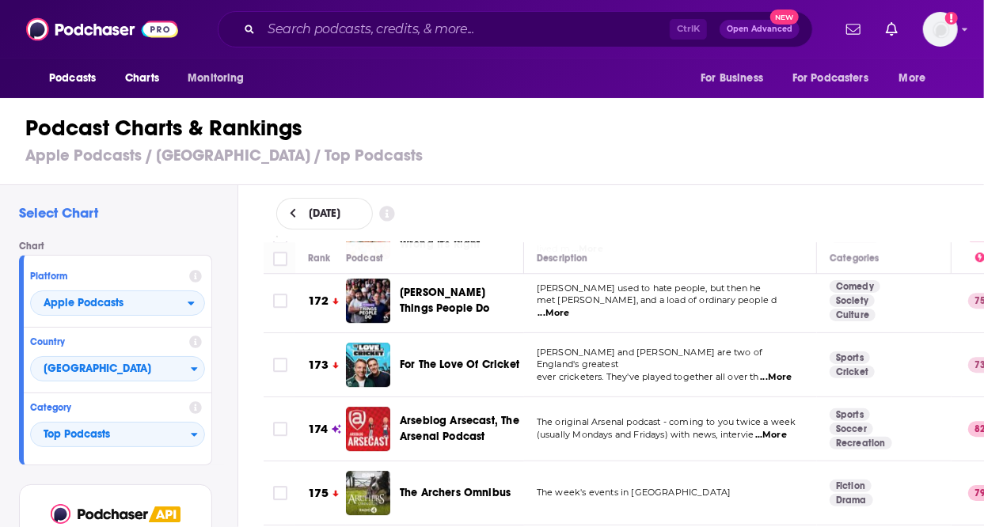
click at [675, 225] on div "August 12, 2025" at bounding box center [624, 214] width 696 height 32
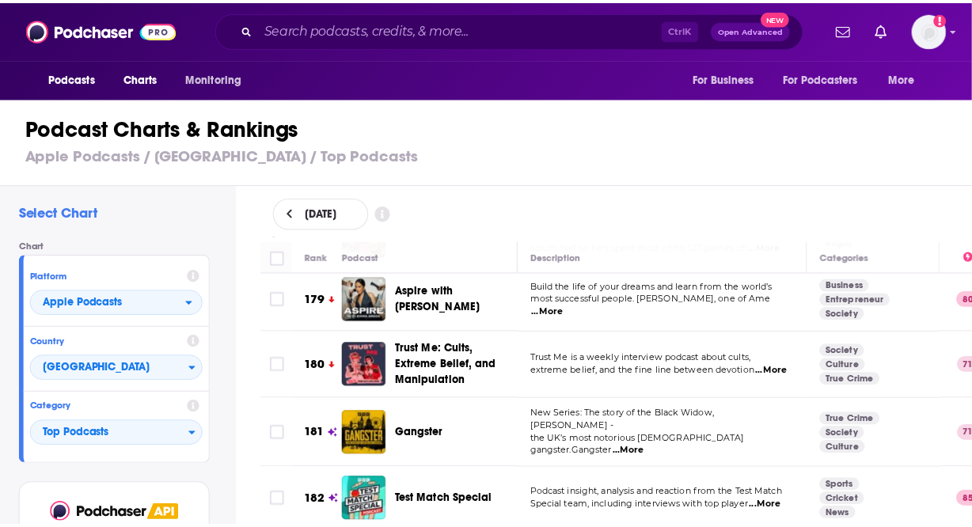
scroll to position [11718, 0]
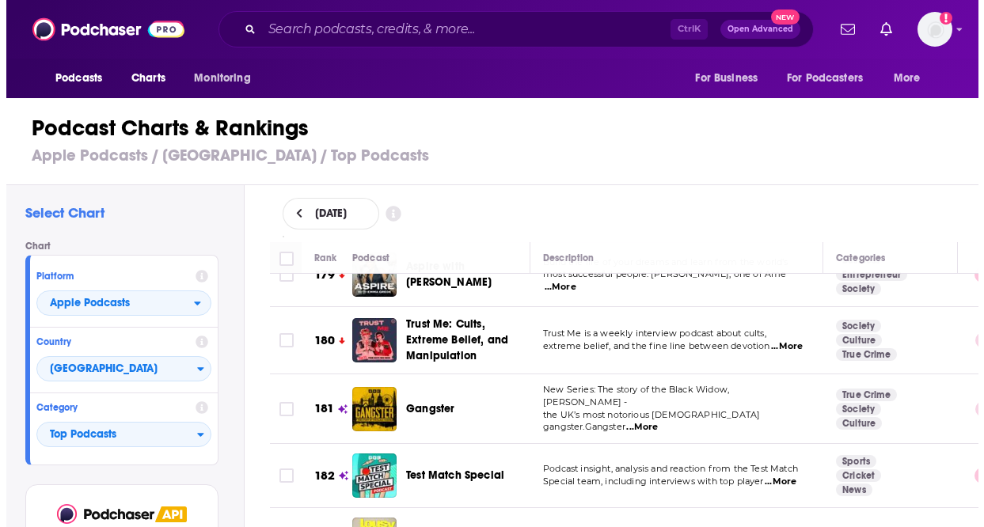
scroll to position [0, 0]
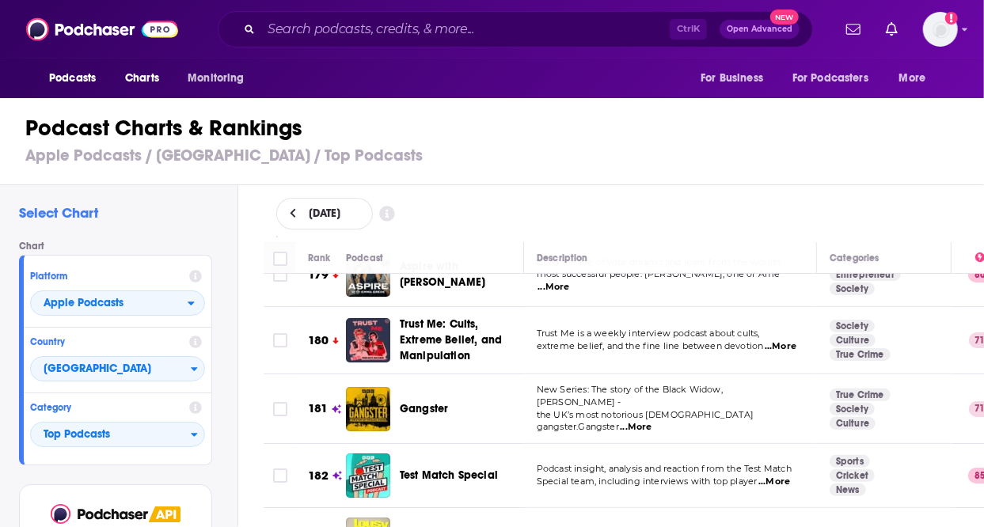
click at [235, 352] on div "Select Chart Chart Platform Apple Podcasts Country United Kingdom Category Top …" at bounding box center [119, 400] width 238 height 431
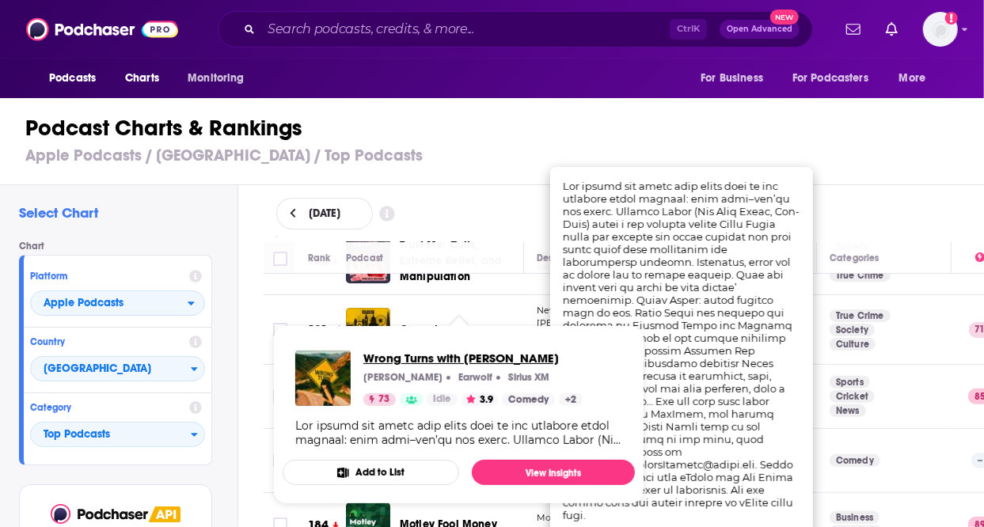
click at [439, 362] on span "Wrong Turns with [PERSON_NAME]" at bounding box center [472, 358] width 219 height 15
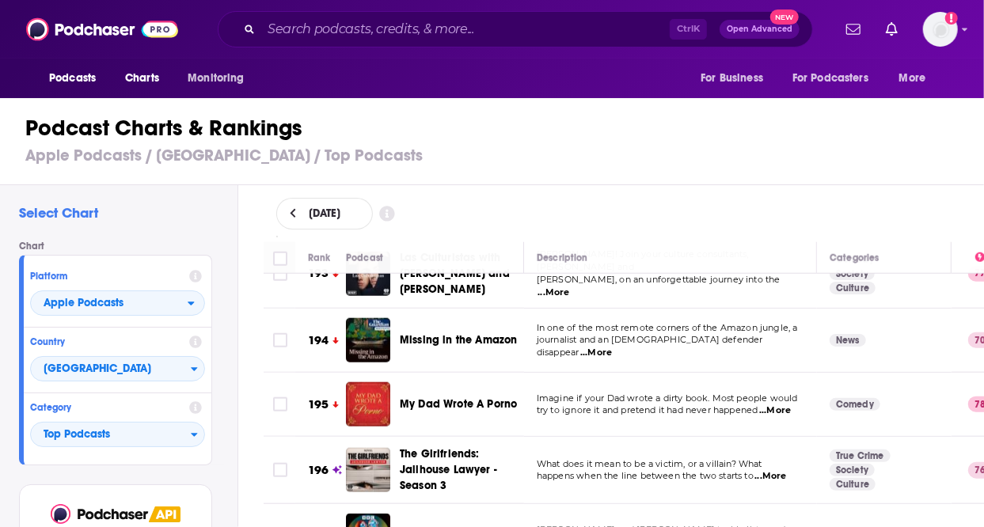
scroll to position [12648, 0]
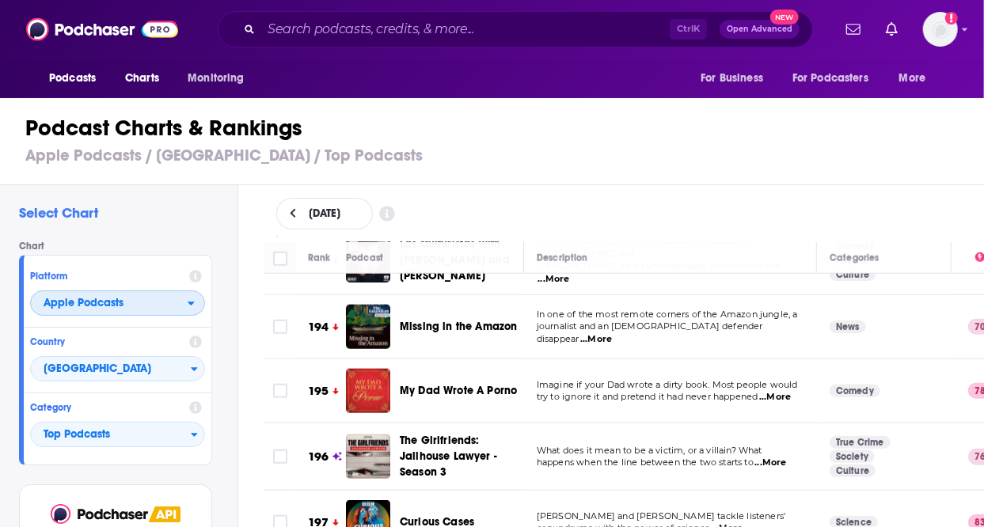
click at [98, 302] on span "Apple Podcasts" at bounding box center [84, 303] width 80 height 11
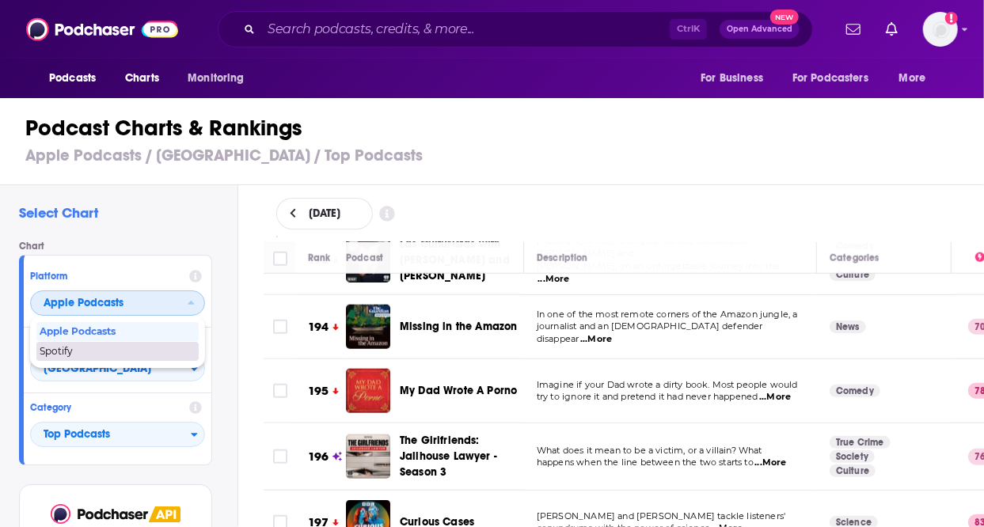
click at [79, 347] on span "Spotify" at bounding box center [117, 352] width 154 height 10
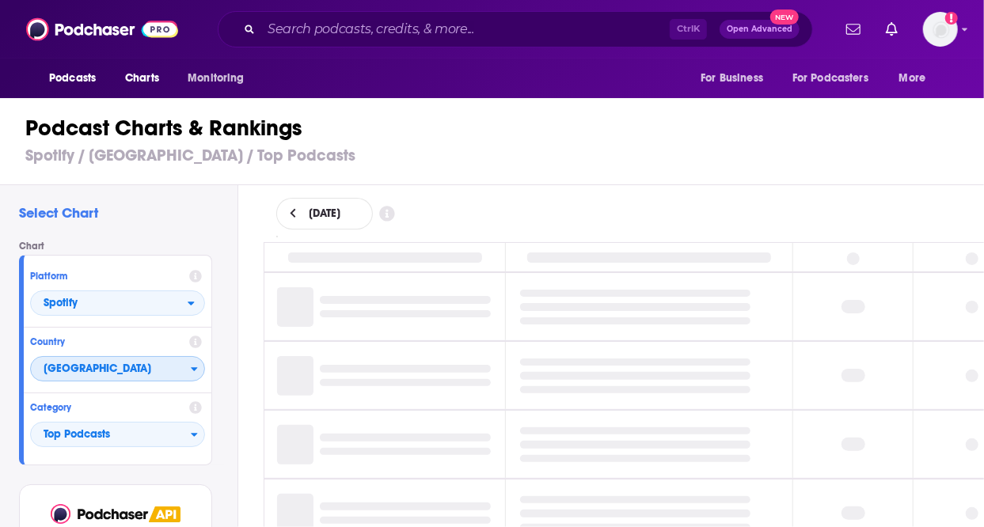
click at [172, 368] on span "[GEOGRAPHIC_DATA]" at bounding box center [111, 369] width 160 height 27
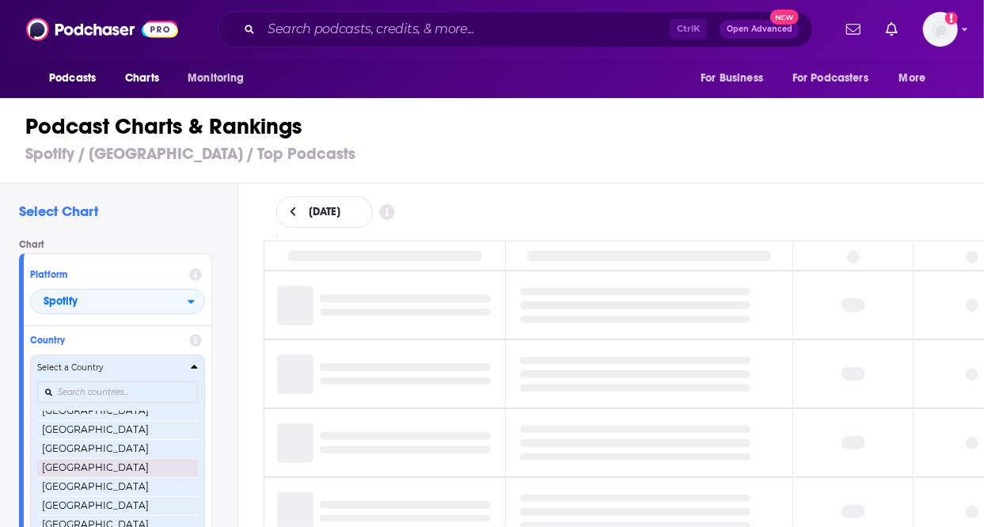
scroll to position [375, 0]
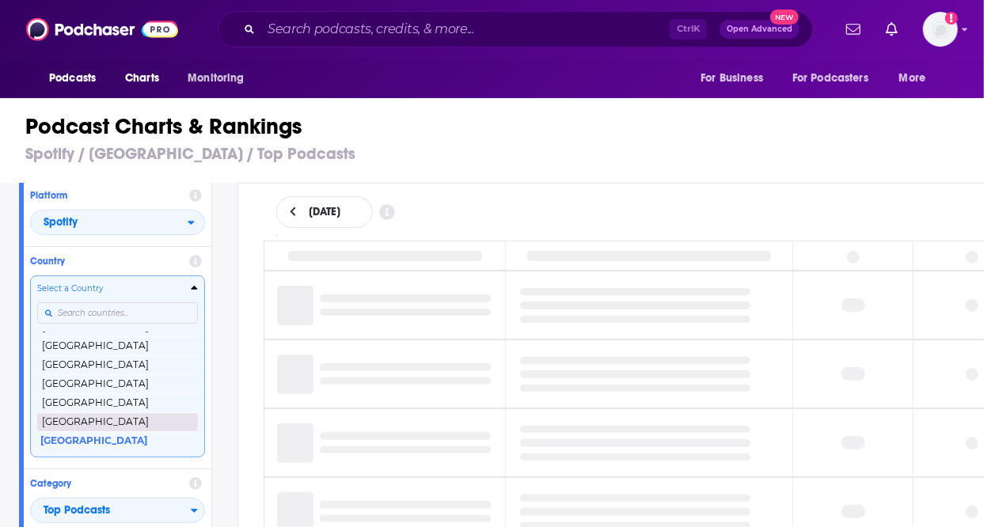
click at [95, 420] on button "[GEOGRAPHIC_DATA]" at bounding box center [117, 421] width 161 height 19
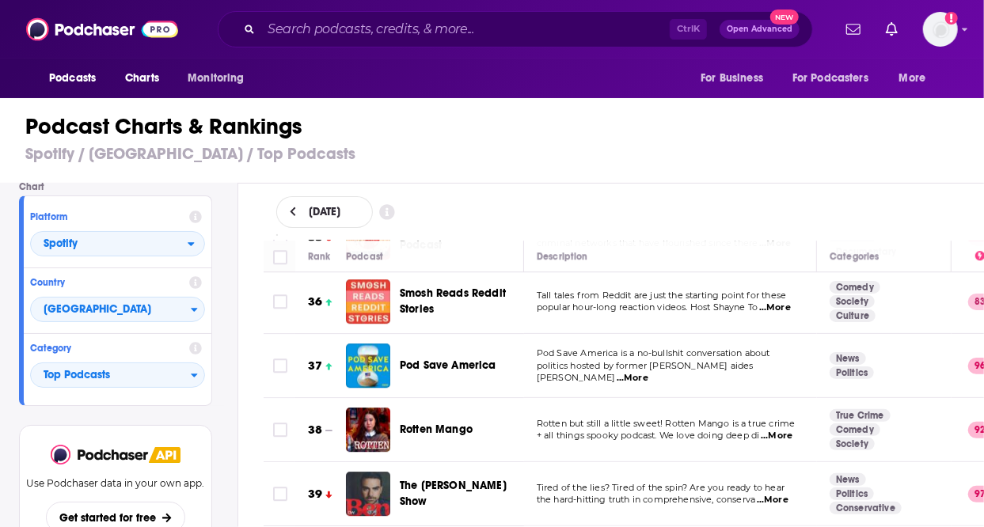
scroll to position [2296, 0]
